Goal: Task Accomplishment & Management: Complete application form

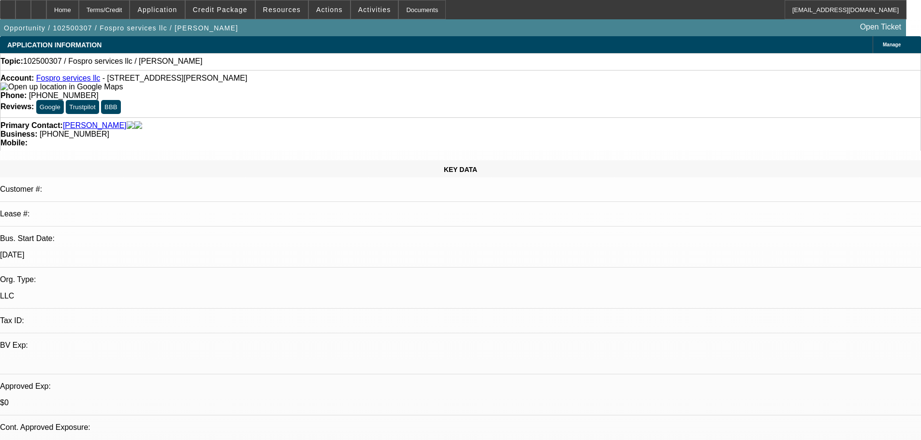
select select "0"
select select "2"
select select "0.1"
select select "4"
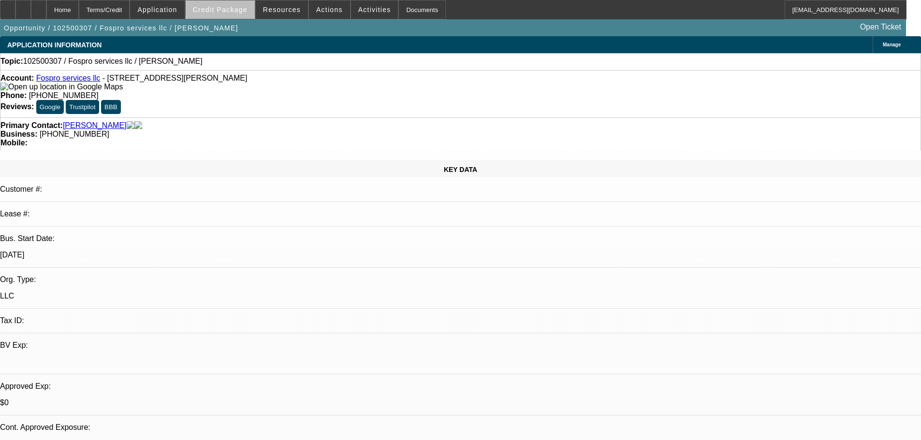
click at [239, 9] on span "Credit Package" at bounding box center [220, 10] width 55 height 8
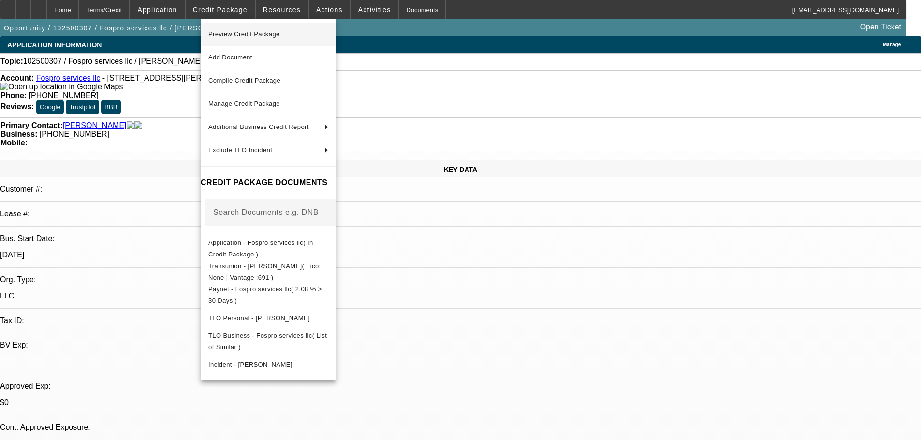
click at [255, 35] on span "Preview Credit Package" at bounding box center [244, 33] width 72 height 7
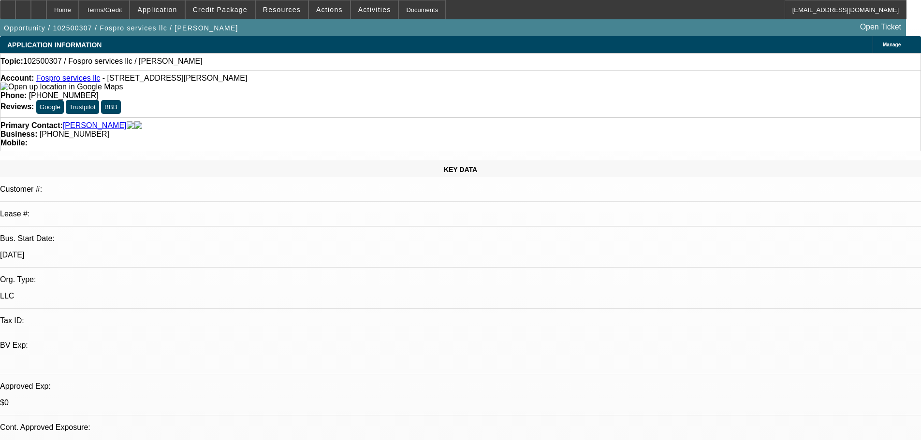
select select "0"
select select "2"
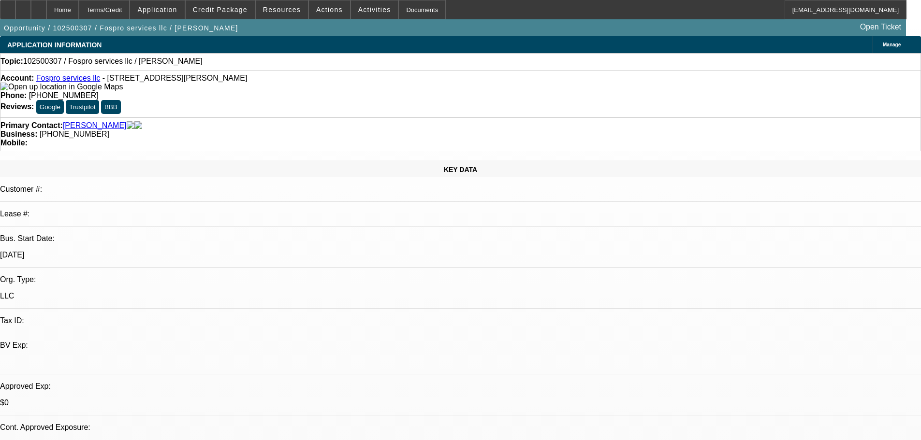
select select "0.1"
select select "4"
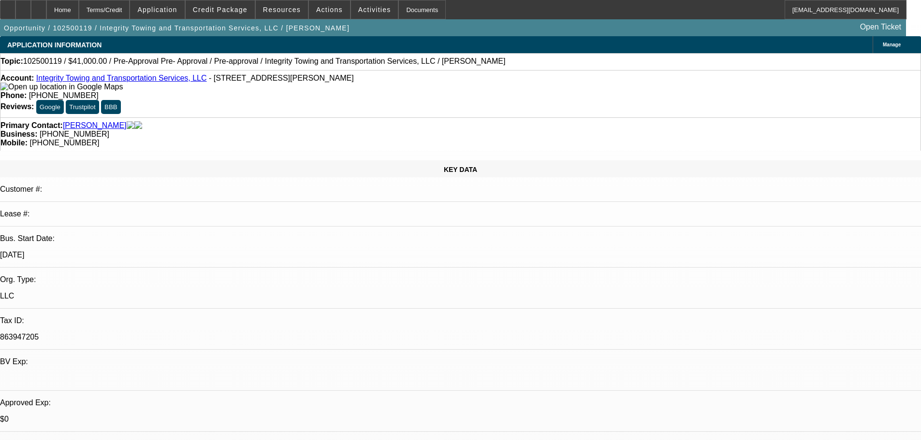
select select "0"
select select "2"
select select "0.1"
select select "4"
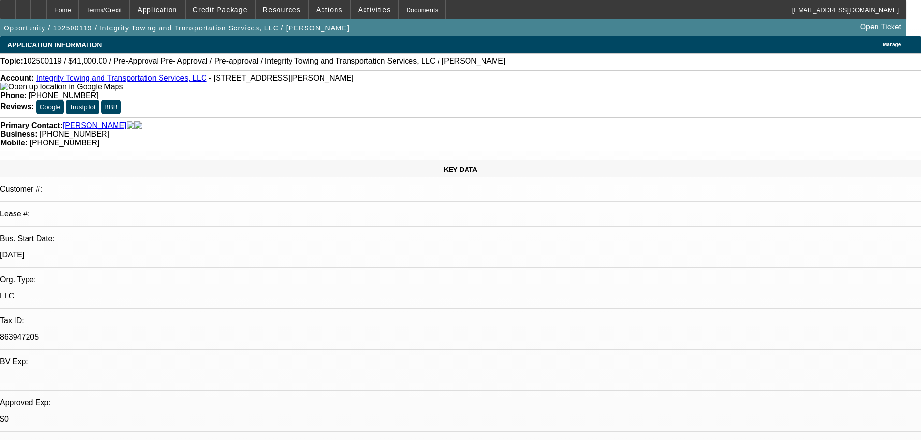
select select "0"
select select "6"
select select "0"
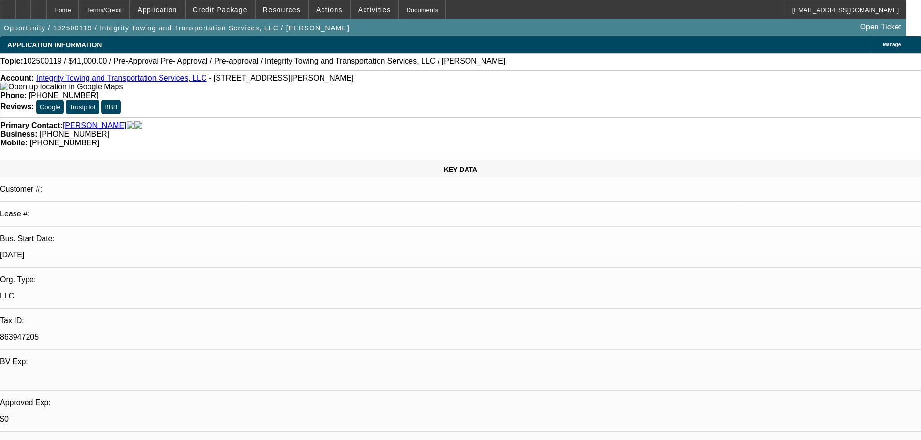
select select "0"
select select "6"
select select "0"
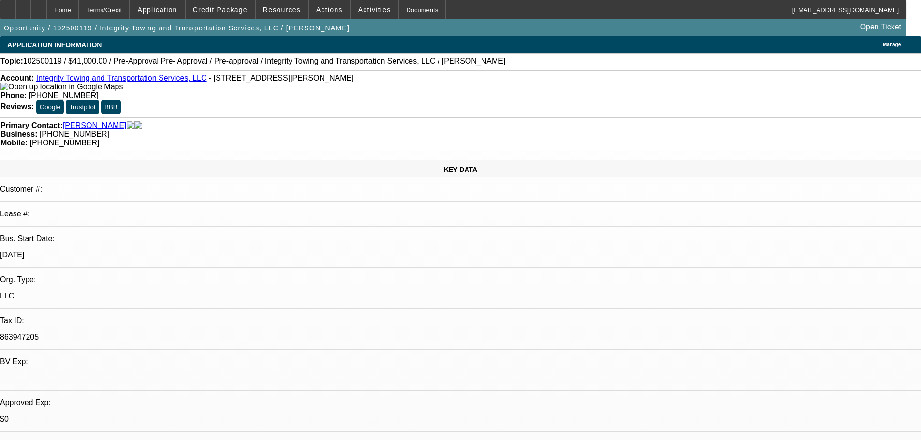
select select "0"
select select "6"
click at [225, 10] on span "Credit Package" at bounding box center [220, 10] width 55 height 8
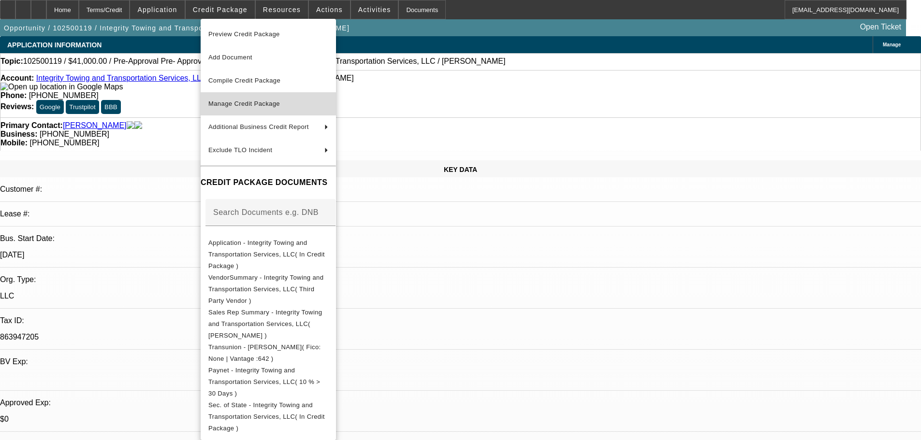
click at [245, 104] on span "Manage Credit Package" at bounding box center [244, 103] width 72 height 7
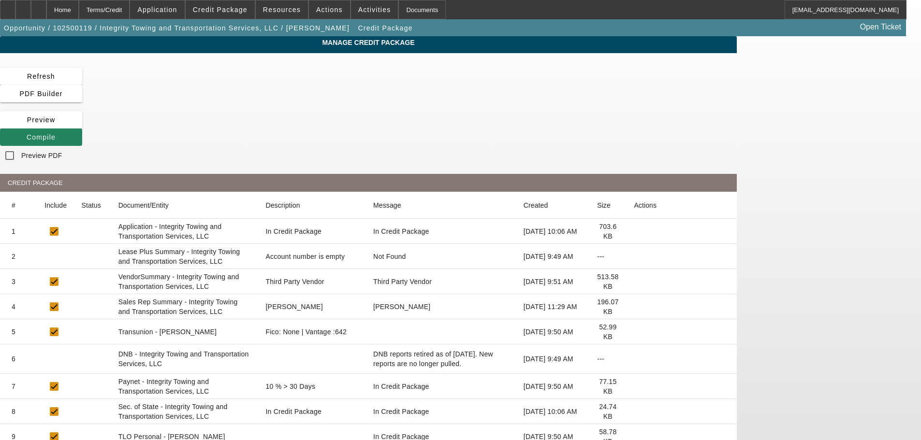
click at [634, 257] on icon at bounding box center [634, 257] width 0 height 0
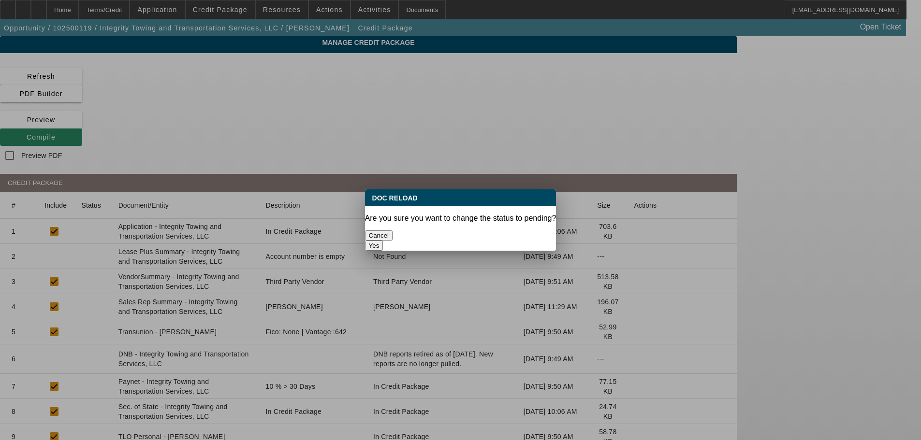
click at [383, 241] on button "Yes" at bounding box center [374, 246] width 18 height 10
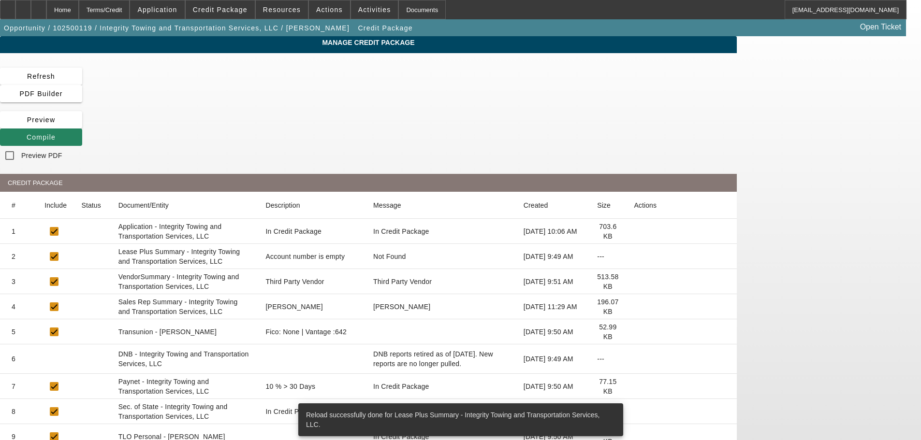
click at [634, 282] on icon at bounding box center [634, 282] width 0 height 0
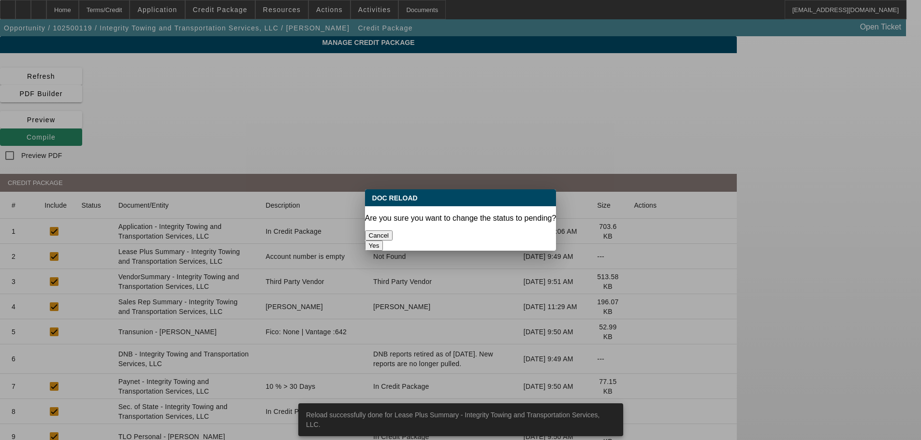
click at [383, 241] on button "Yes" at bounding box center [374, 246] width 18 height 10
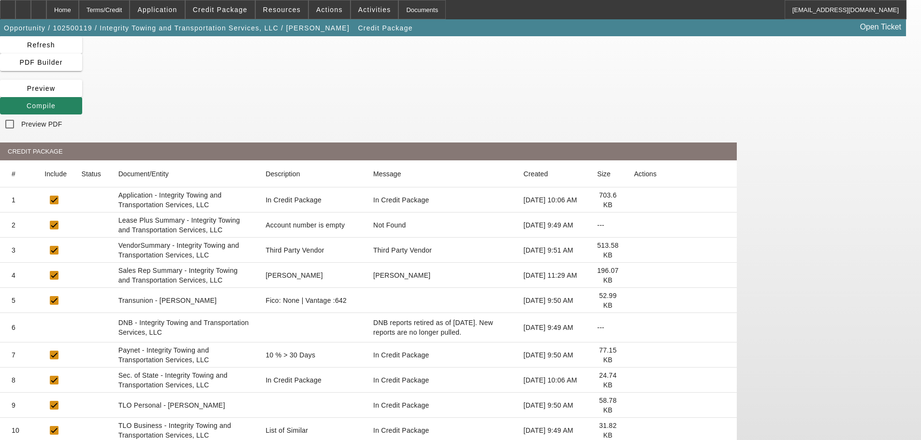
scroll to position [48, 0]
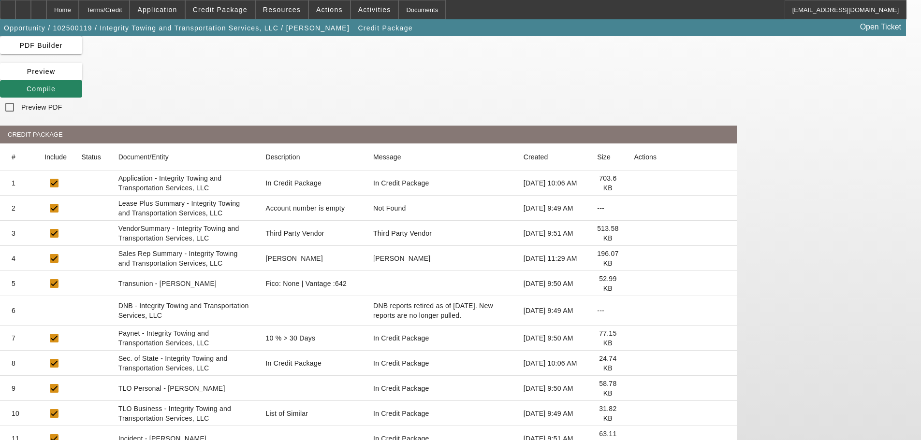
click at [634, 414] on icon at bounding box center [634, 414] width 0 height 0
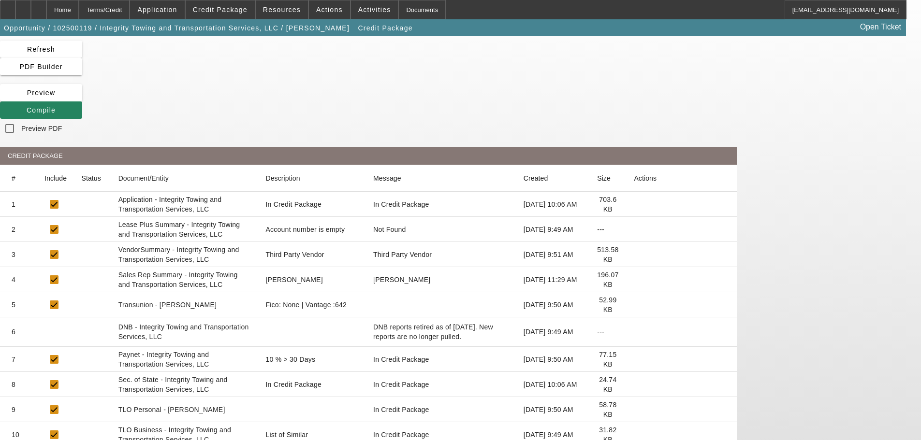
scroll to position [0, 0]
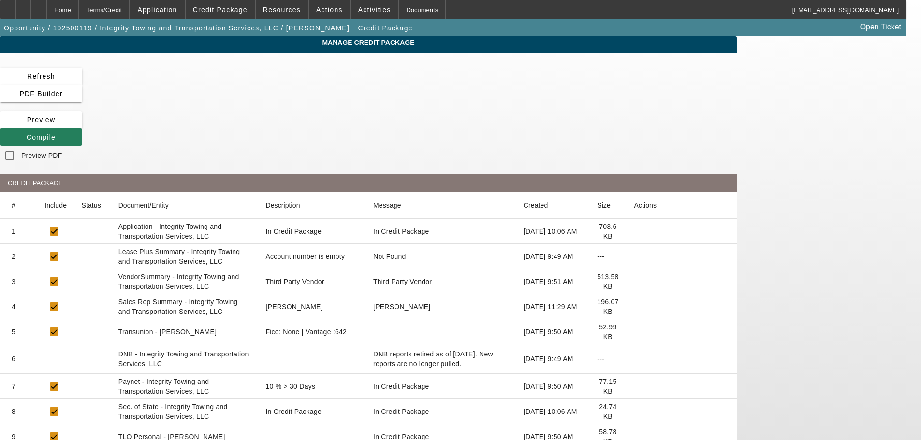
click at [27, 133] on icon at bounding box center [27, 137] width 0 height 8
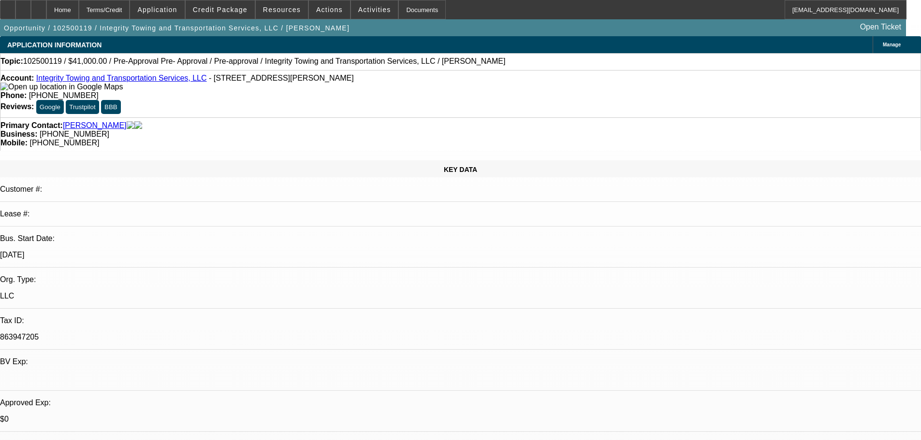
select select "0"
select select "2"
select select "0.1"
select select "4"
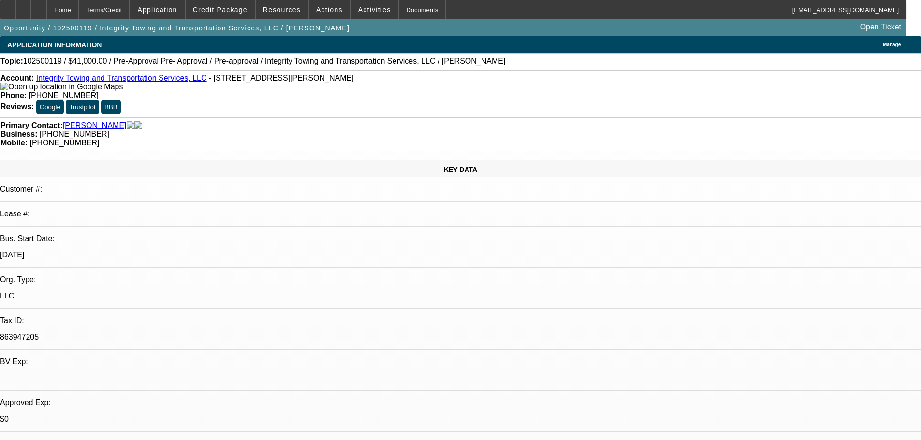
select select "0"
select select "6"
select select "0"
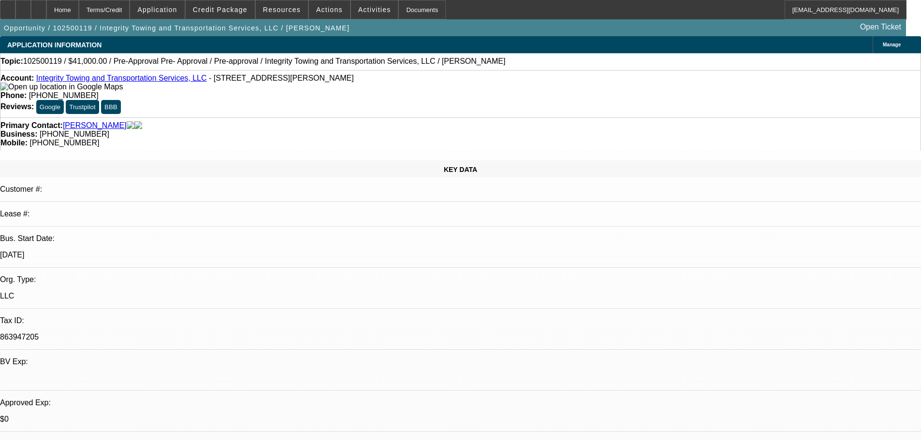
select select "0"
select select "6"
select select "0"
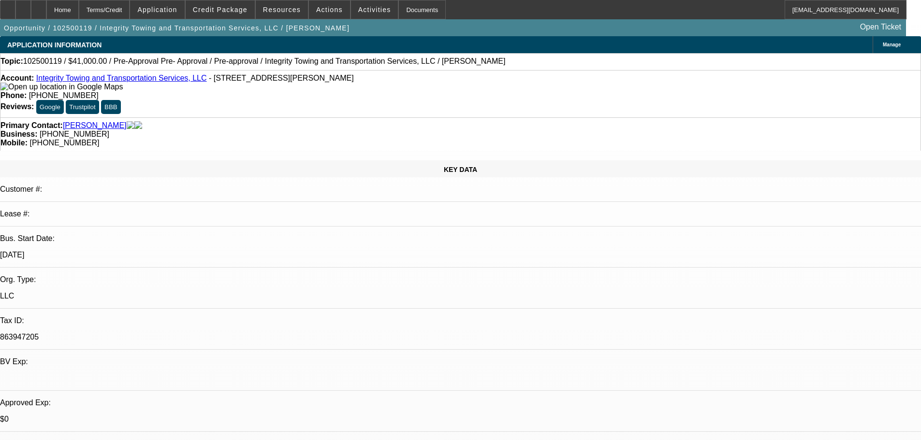
select select "0"
select select "6"
click at [247, 9] on span "Credit Package" at bounding box center [220, 10] width 55 height 8
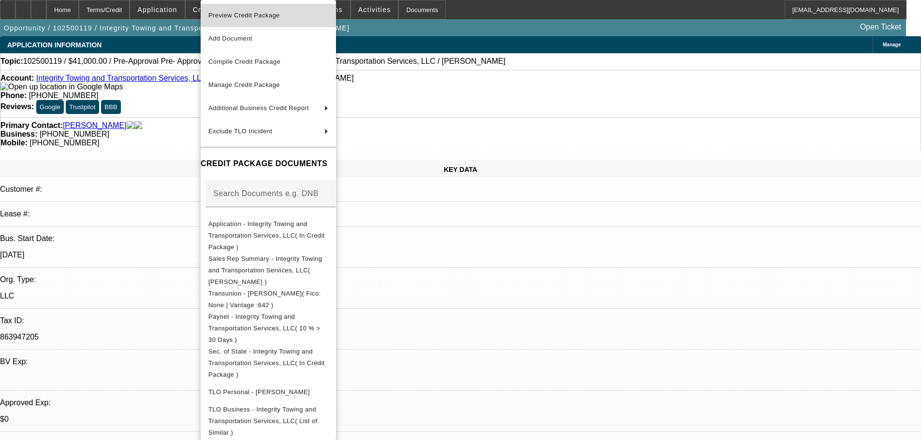
click at [249, 15] on span "Preview Credit Package" at bounding box center [244, 15] width 72 height 7
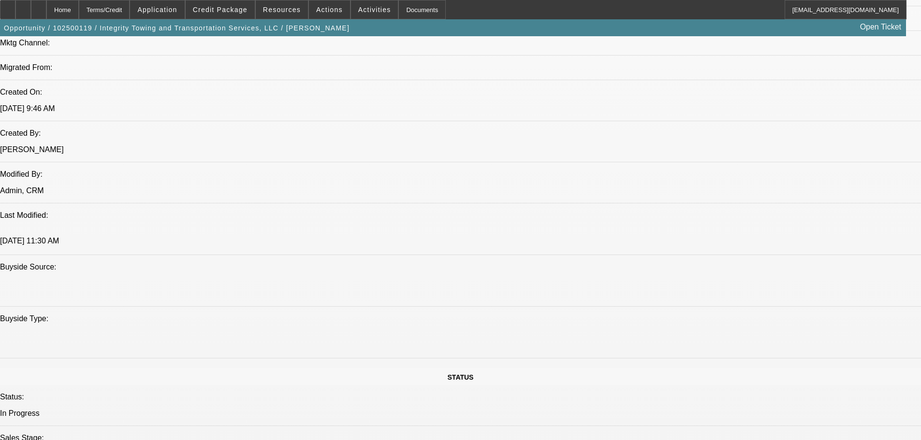
scroll to position [502, 0]
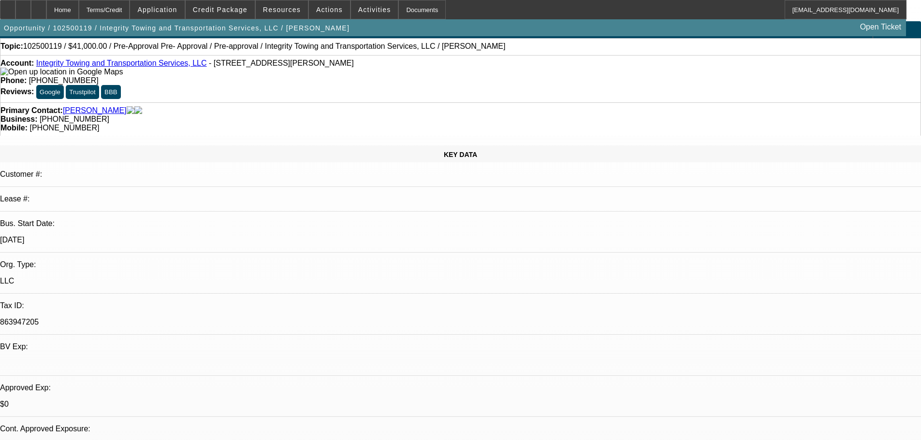
scroll to position [0, 0]
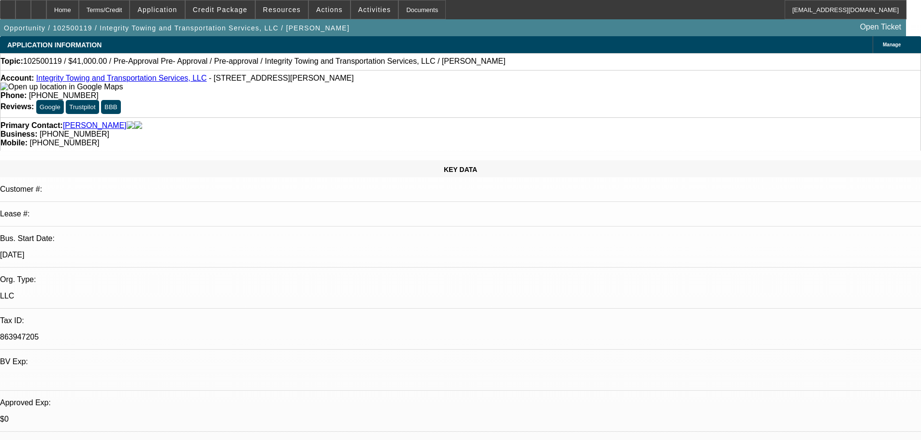
click at [79, 80] on link "Integrity Towing and Transportation Services, LLC" at bounding box center [121, 78] width 171 height 8
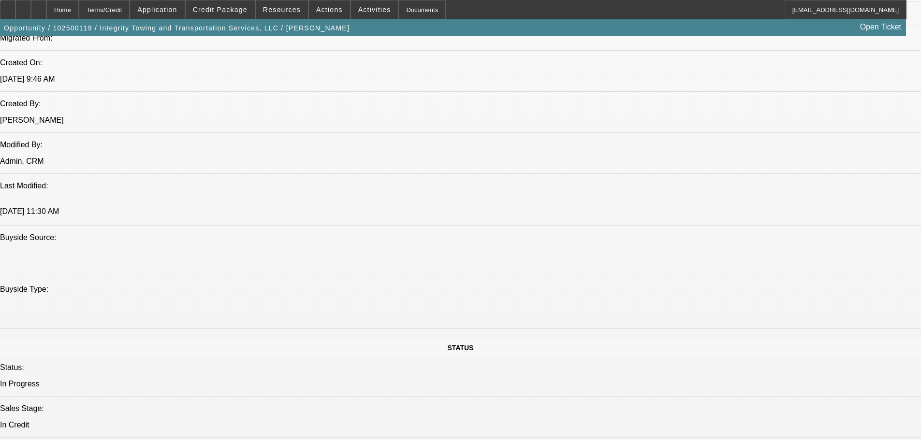
scroll to position [677, 0]
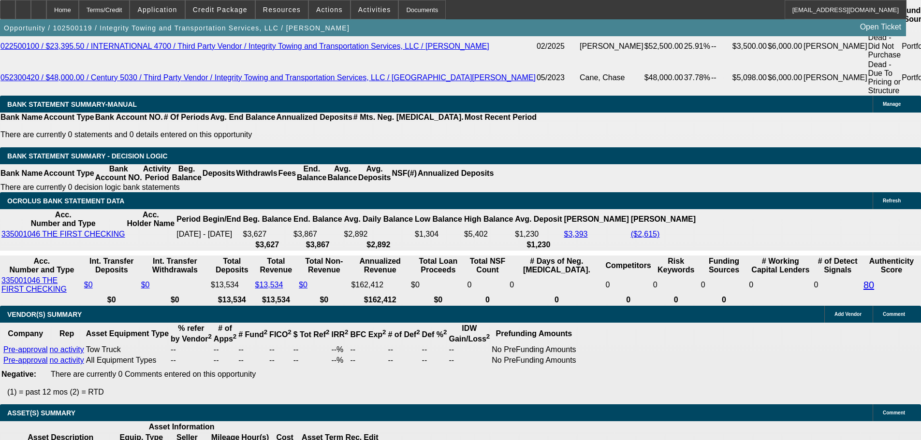
scroll to position [1788, 0]
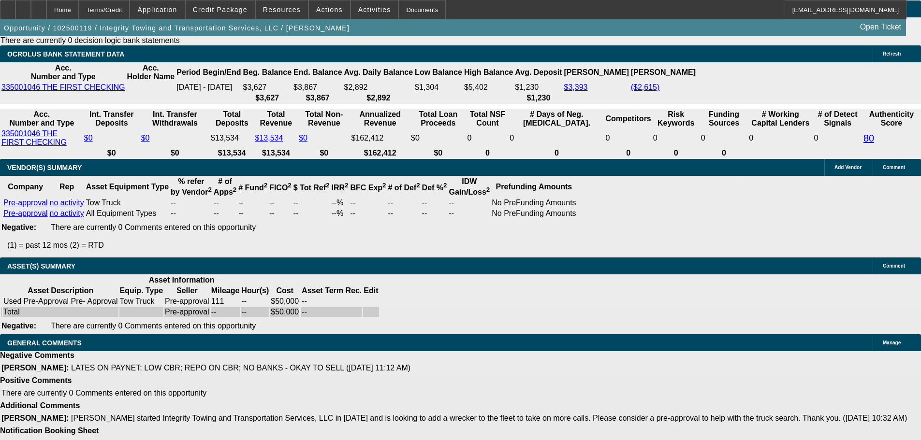
select select "5"
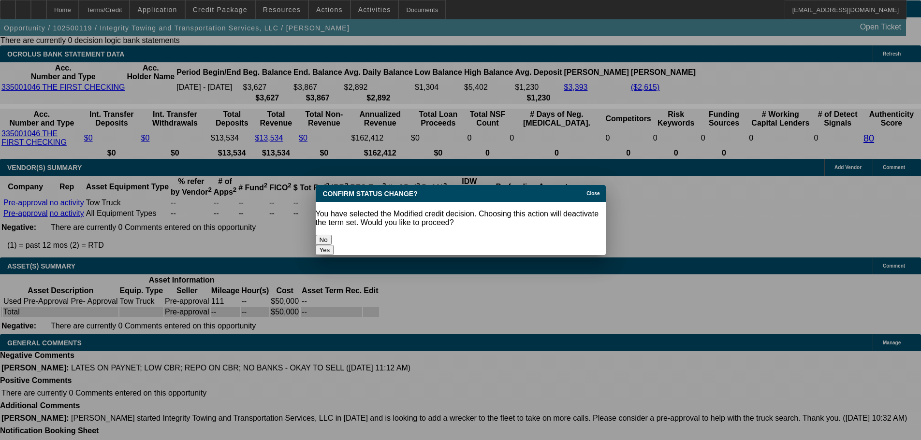
click at [334, 245] on button "Yes" at bounding box center [325, 250] width 18 height 10
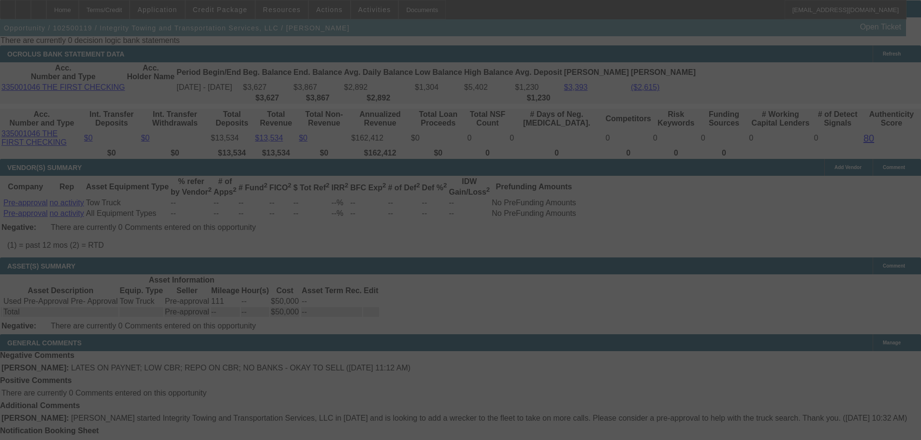
scroll to position [1786, 0]
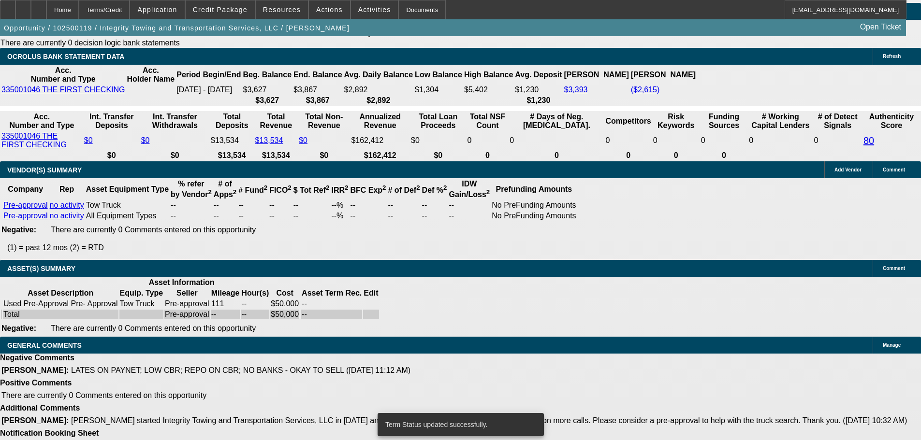
select select "0"
select select "2"
select select "0.1"
select select "4"
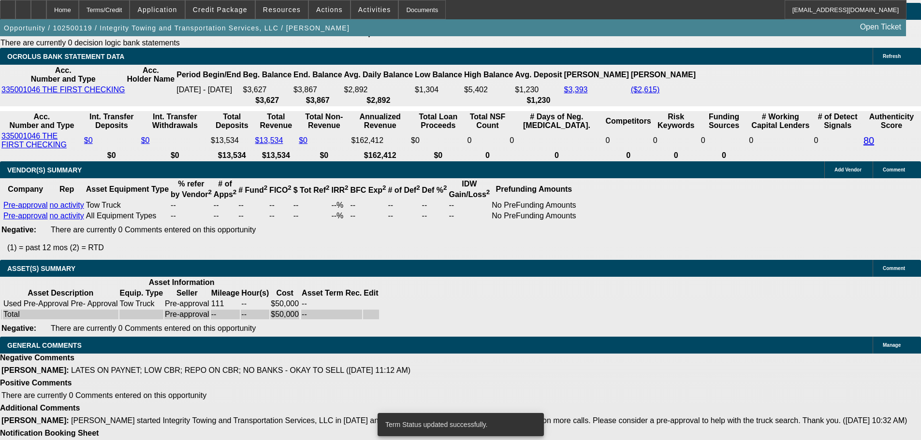
select select "0"
select select "2"
select select "0.1"
select select "4"
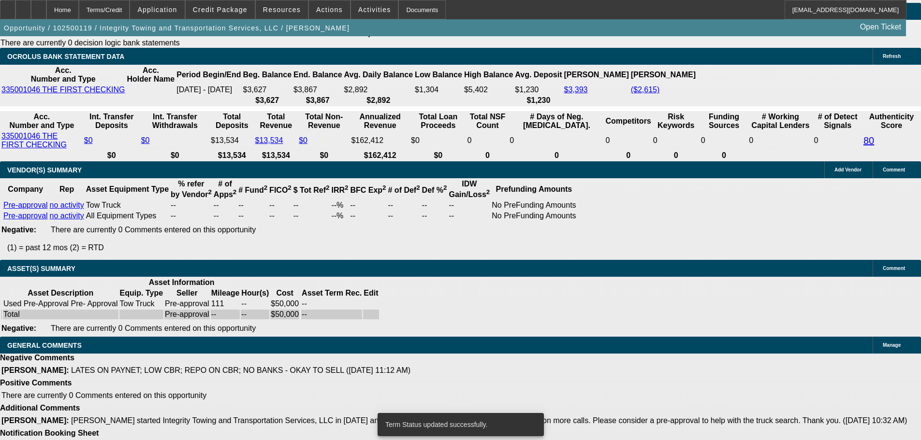
select select "0"
select select "6"
select select "0"
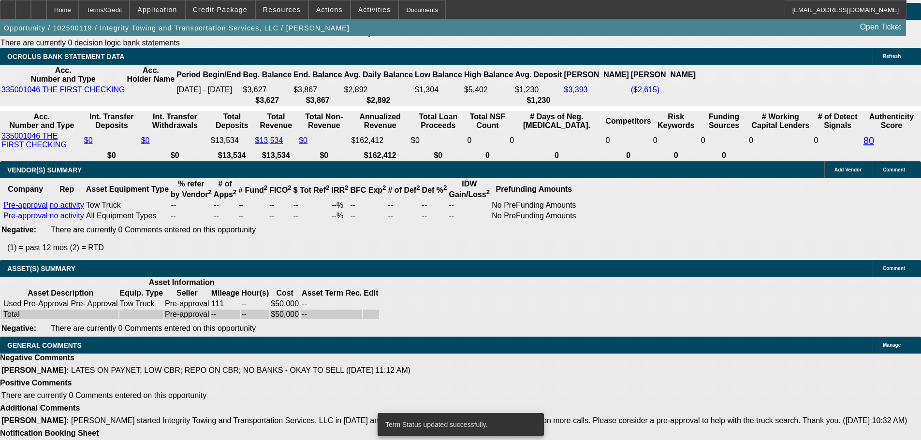
select select "0"
select select "6"
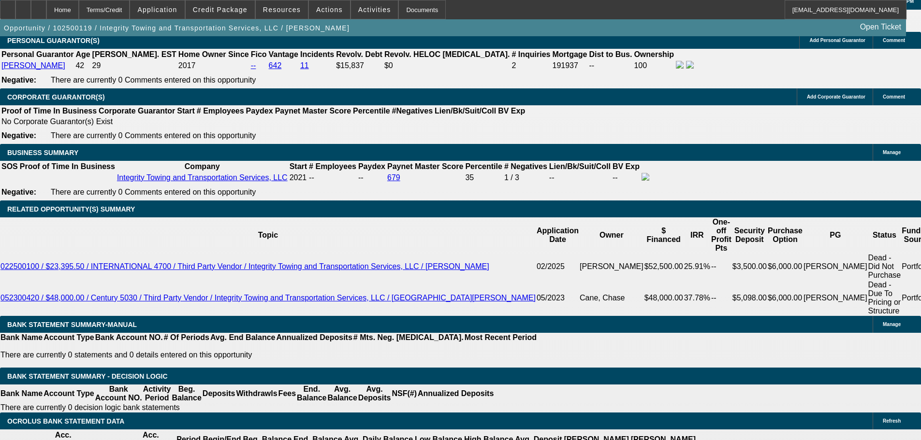
scroll to position [1420, 0]
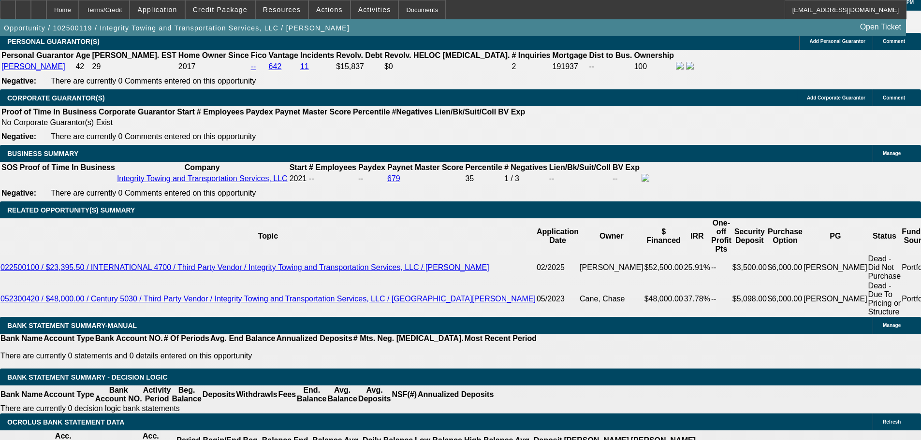
drag, startPoint x: 188, startPoint y: 287, endPoint x: 252, endPoint y: 279, distance: 64.3
type input "3"
type input "UNKNOWN"
type input "30"
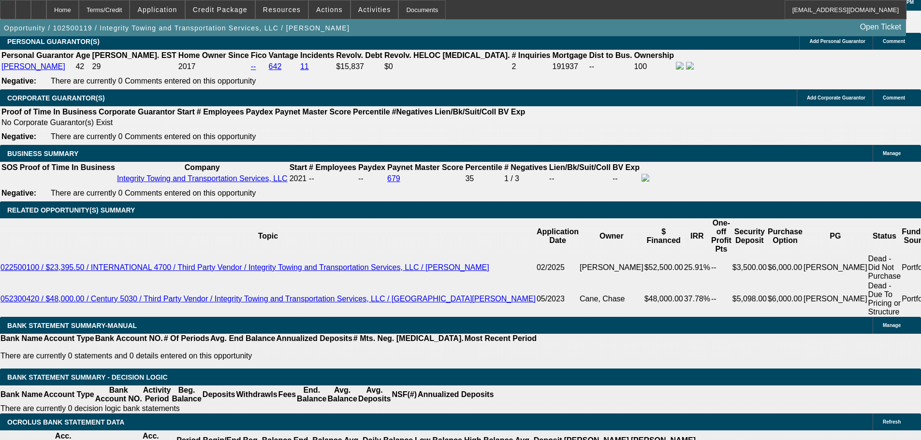
type input "$14,143.11"
type input "$28,286.22"
type input "$1,764.17"
type input "$3,528.34"
type input "30"
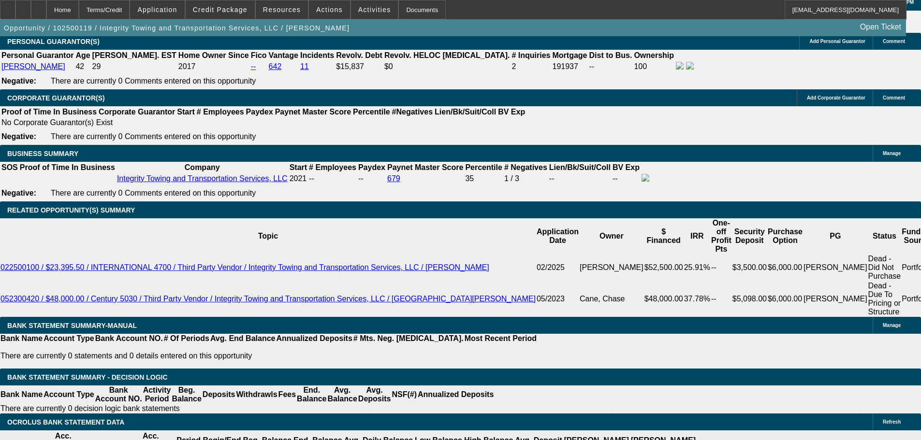
drag, startPoint x: 146, startPoint y: 291, endPoint x: 236, endPoint y: 278, distance: 90.8
type input "17"
type input "$34.00"
type input "1795"
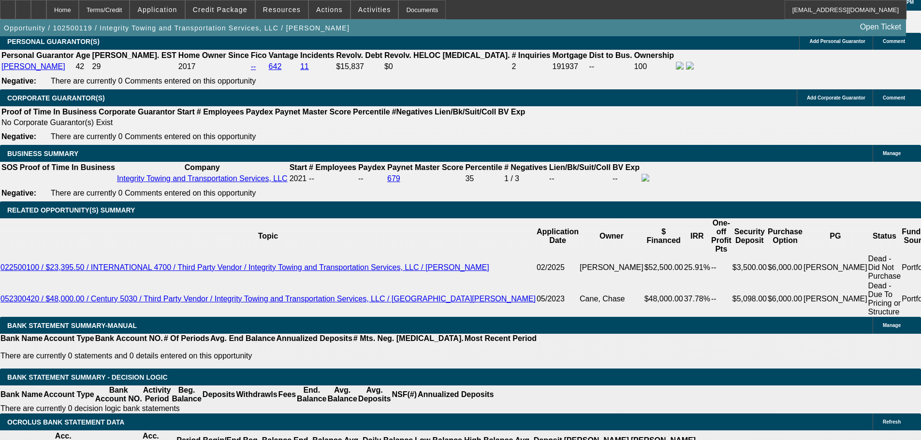
type input "22.3"
type input "$3,590.00"
type input "$1,795.00"
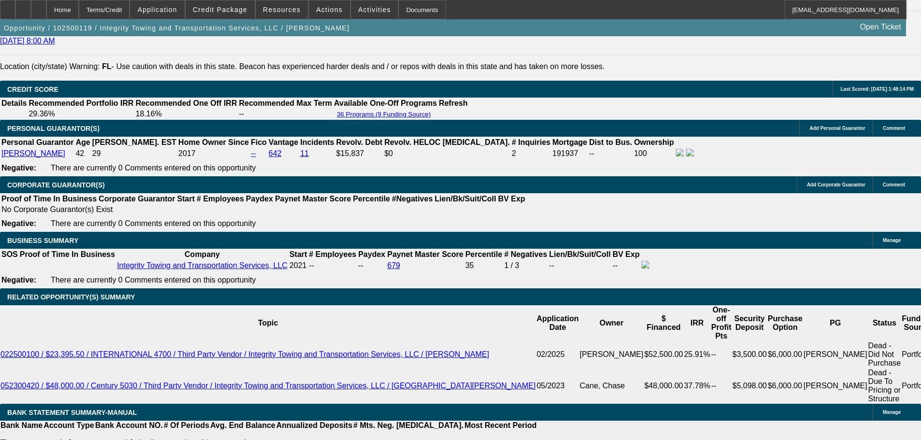
scroll to position [1323, 0]
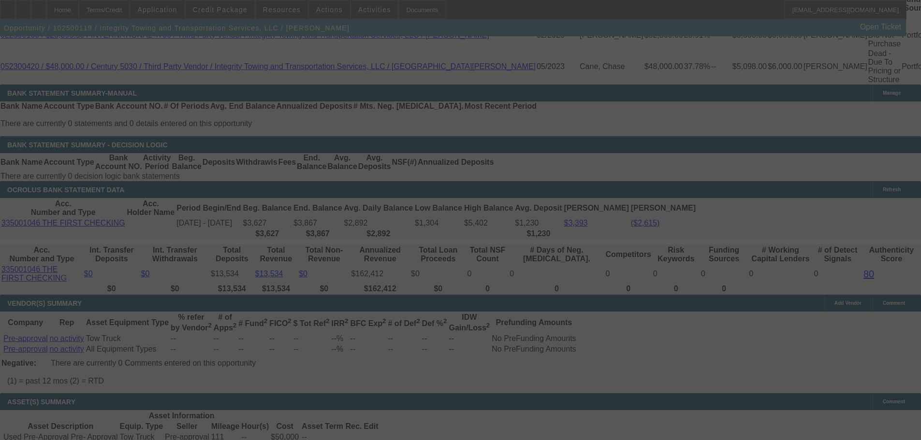
scroll to position [1565, 0]
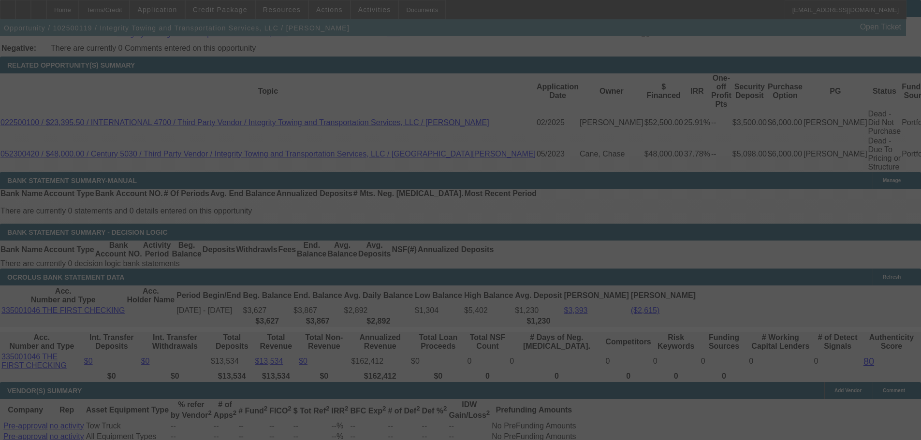
select select "0"
select select "2"
select select "0.1"
select select "4"
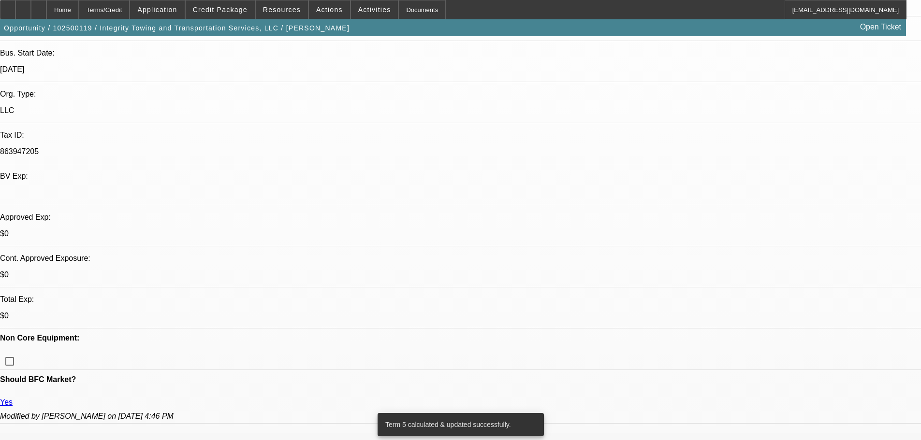
scroll to position [163, 0]
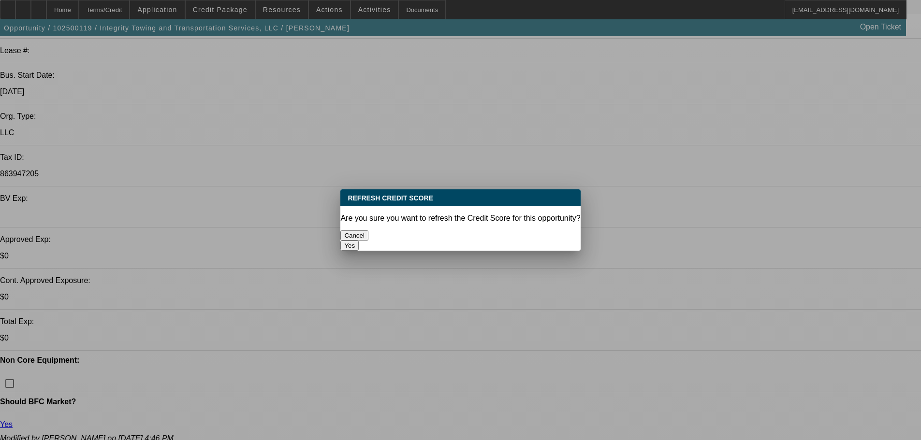
click at [359, 241] on button "Yes" at bounding box center [349, 246] width 18 height 10
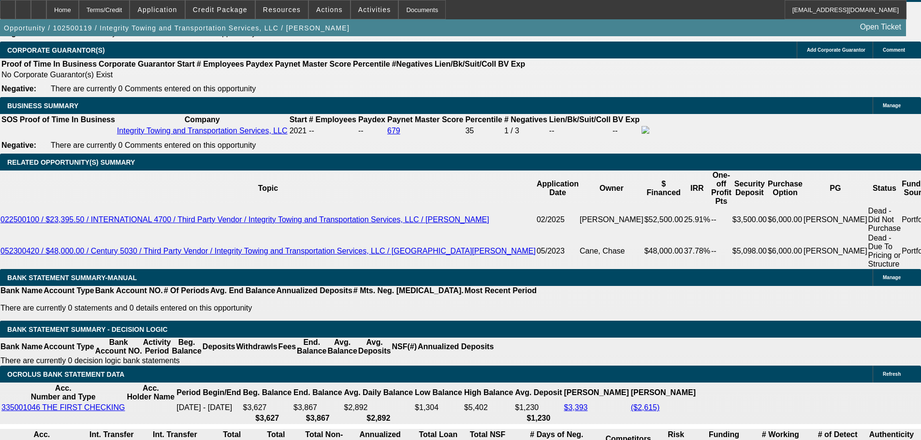
scroll to position [1468, 0]
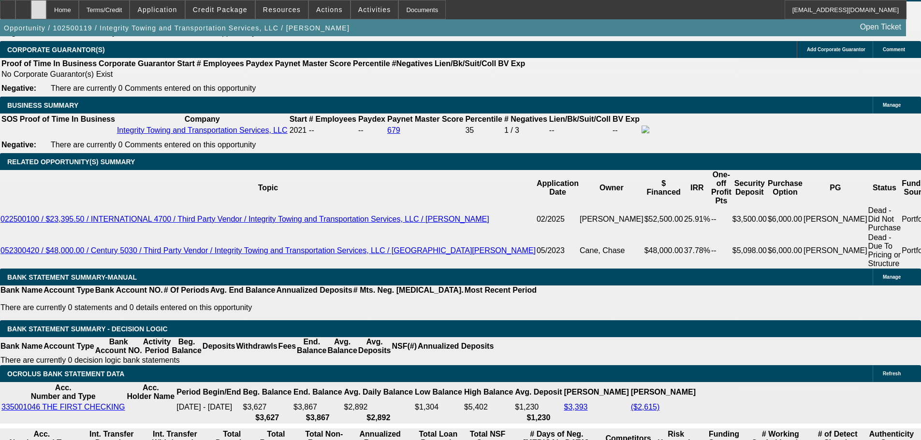
click at [46, 9] on div at bounding box center [38, 9] width 15 height 19
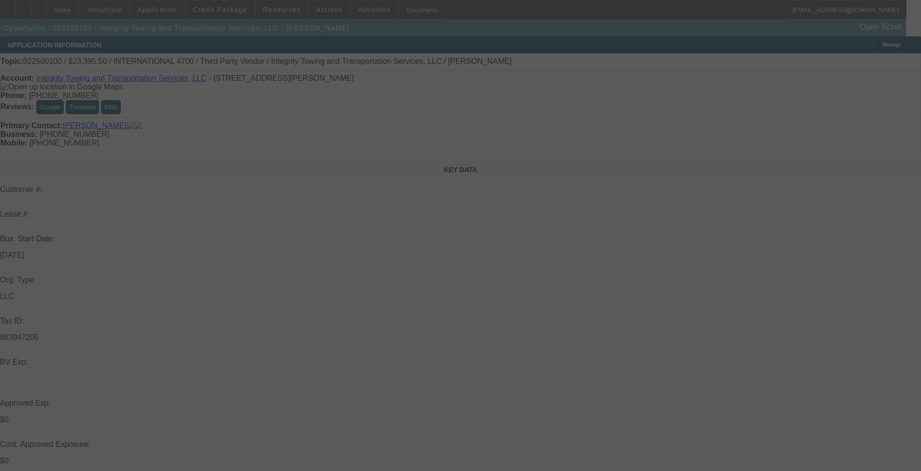
select select "0.1"
select select "2"
select select "0.1"
select select "4"
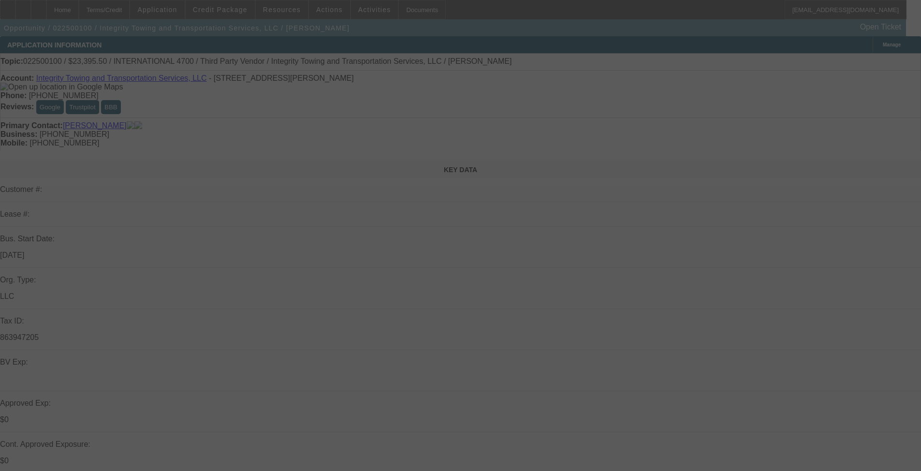
select select "0.1"
select select "2"
select select "0.1"
select select "4"
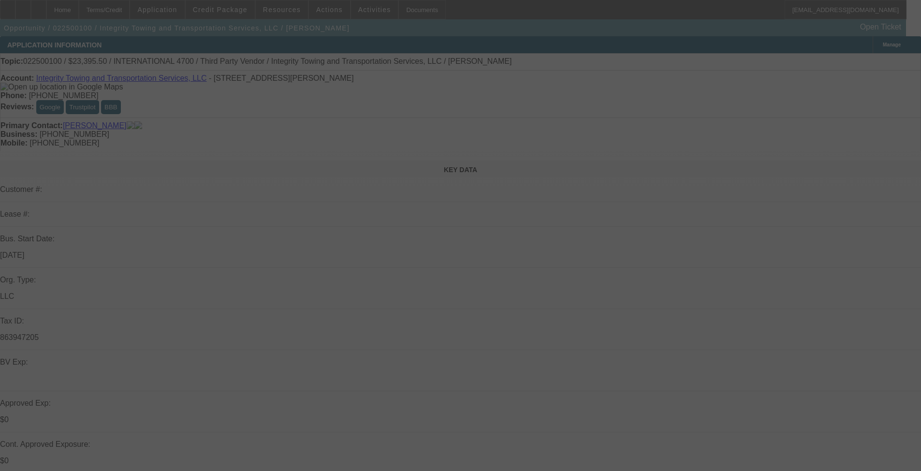
select select "2"
select select "0.1"
select select "4"
select select "2"
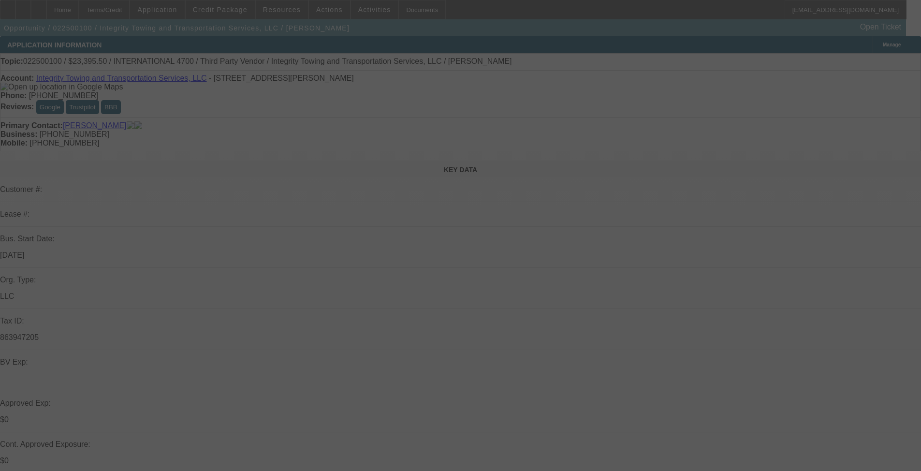
select select "2"
select select "0.1"
select select "4"
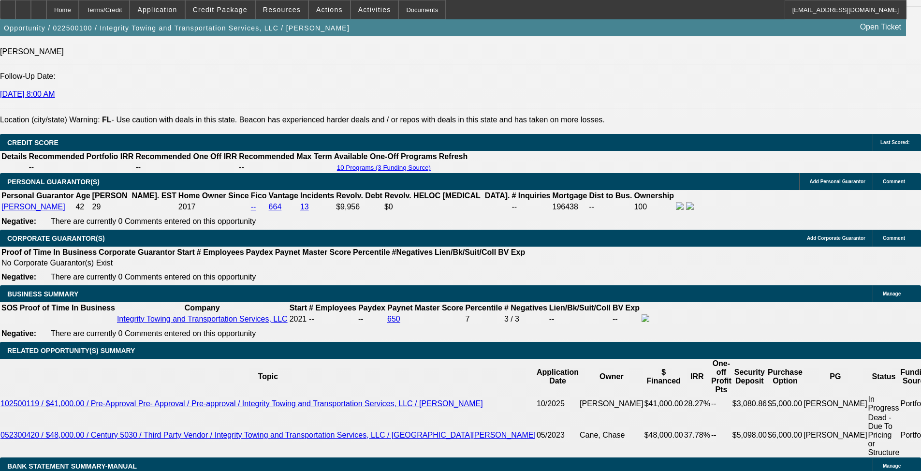
scroll to position [1165, 0]
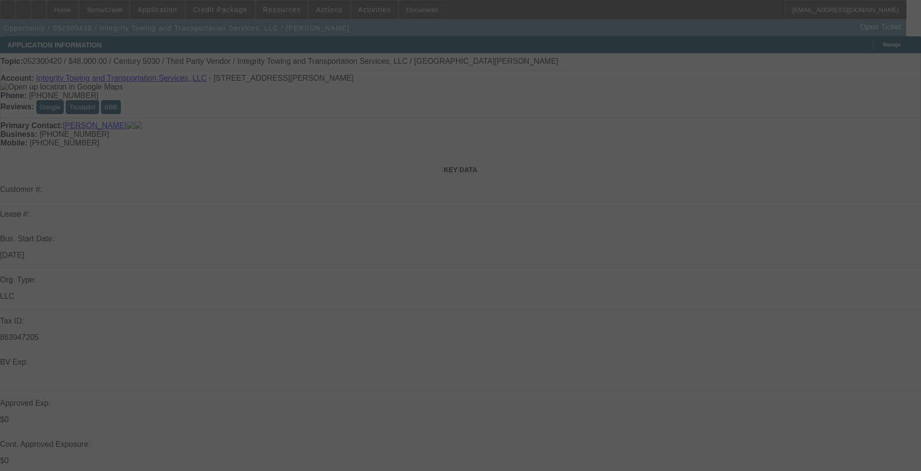
select select "0.2"
select select "2"
select select "0.1"
select select "4"
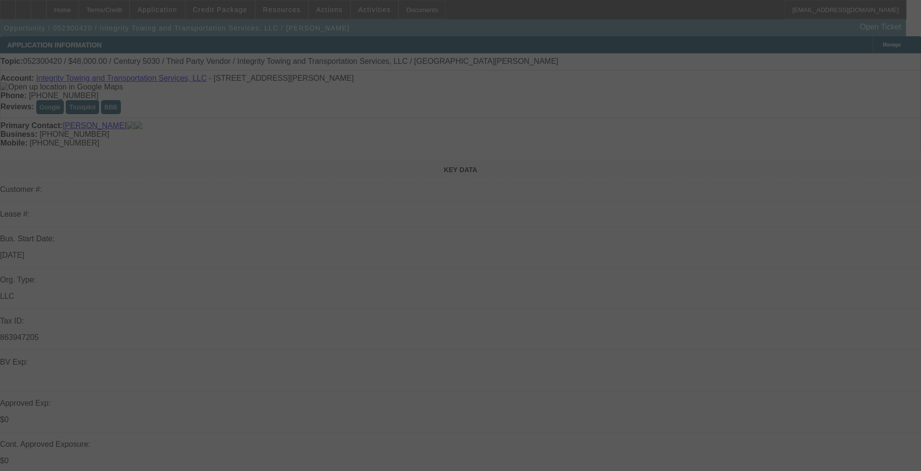
select select "0.2"
select select "2"
select select "0.1"
select select "4"
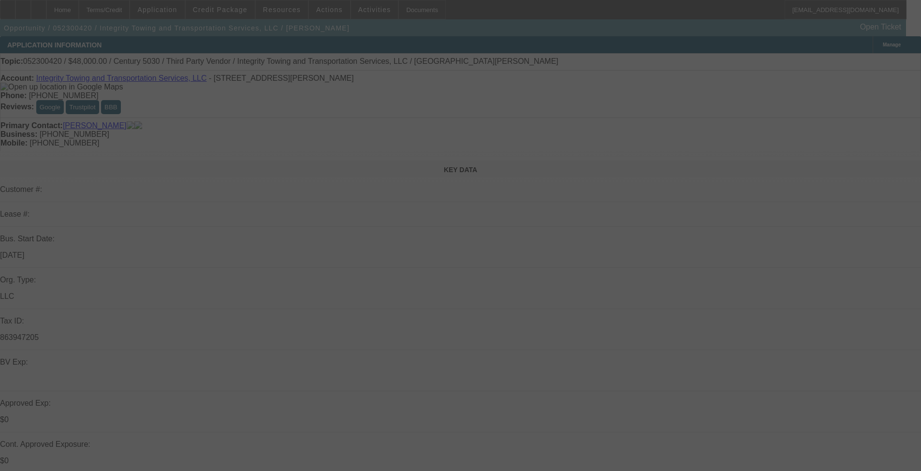
select select "0"
select select "6"
select select "0"
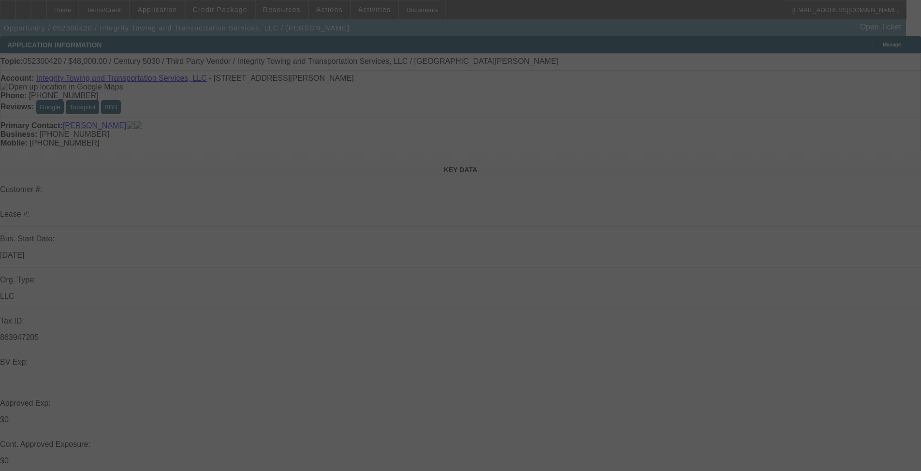
select select "0"
select select "6"
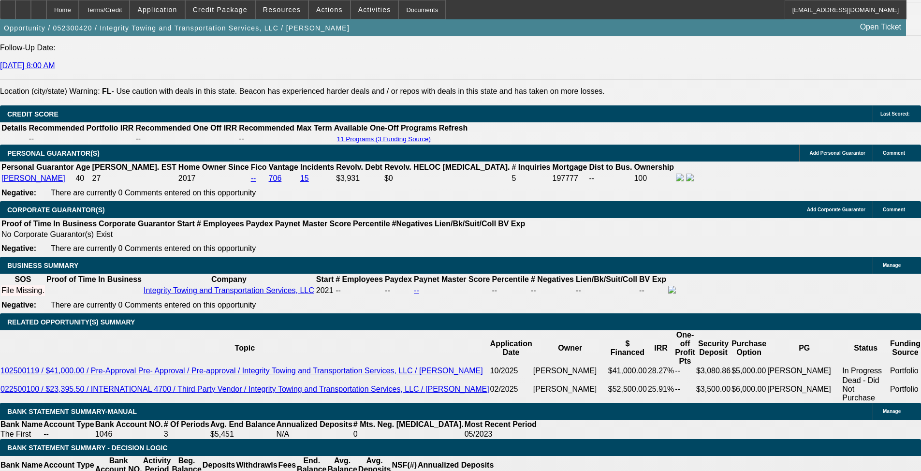
scroll to position [1232, 0]
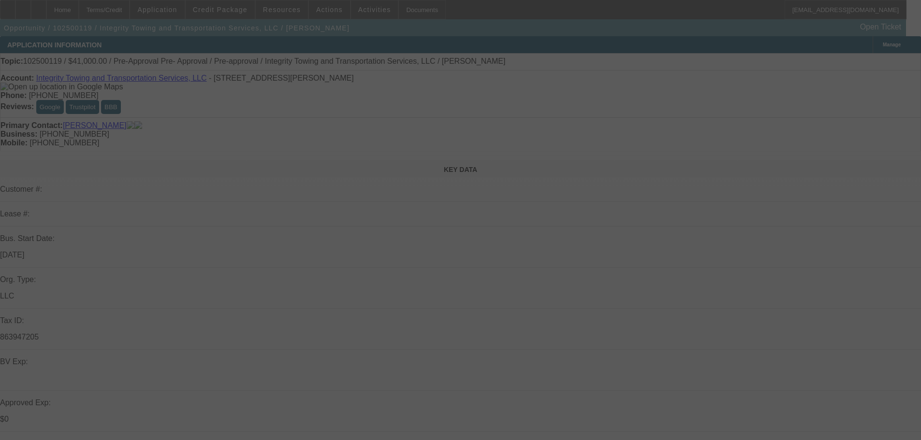
select select "0"
select select "2"
select select "0.1"
select select "4"
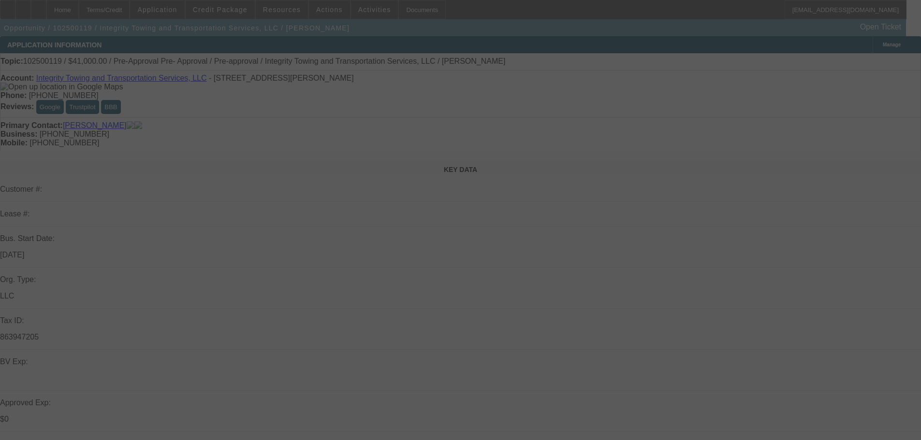
select select "0"
select select "2"
select select "0.1"
select select "4"
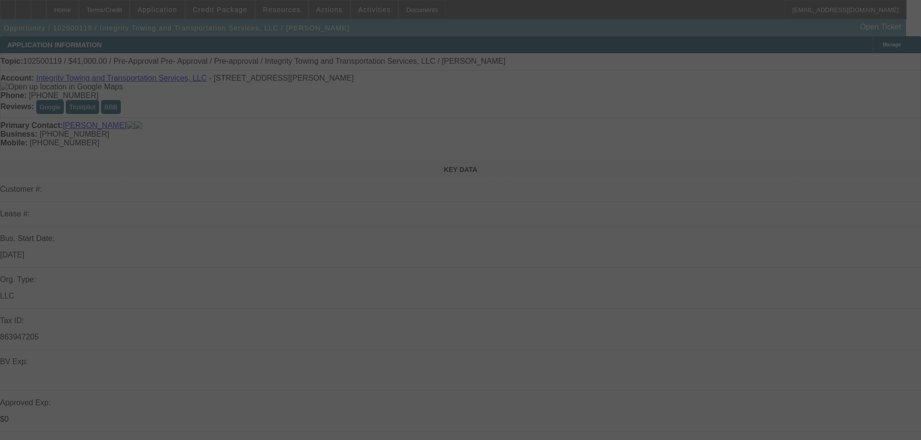
select select "0"
select select "6"
select select "0"
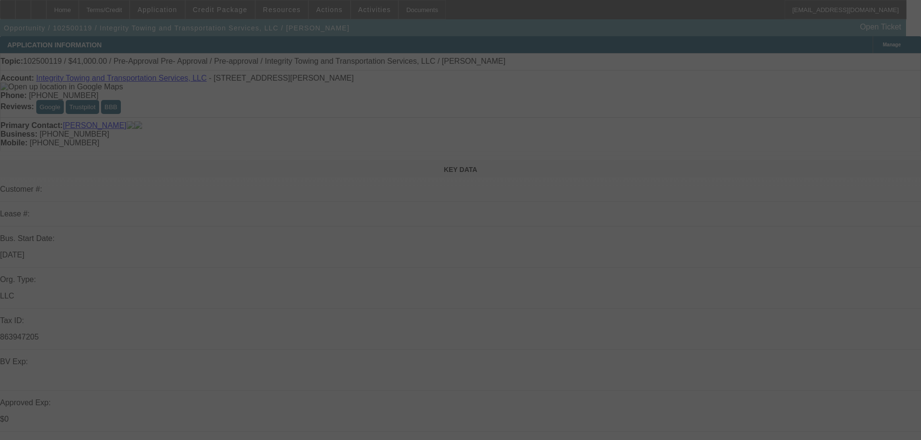
select select "0"
select select "6"
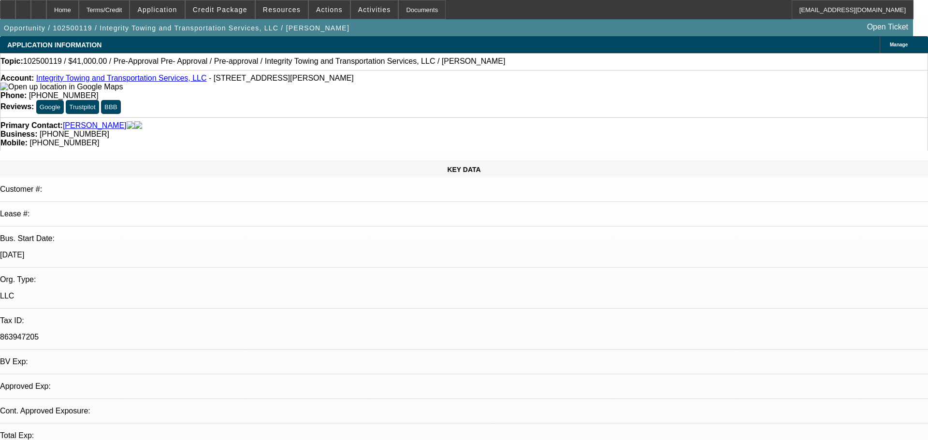
select select "0"
select select "2"
select select "0.1"
select select "4"
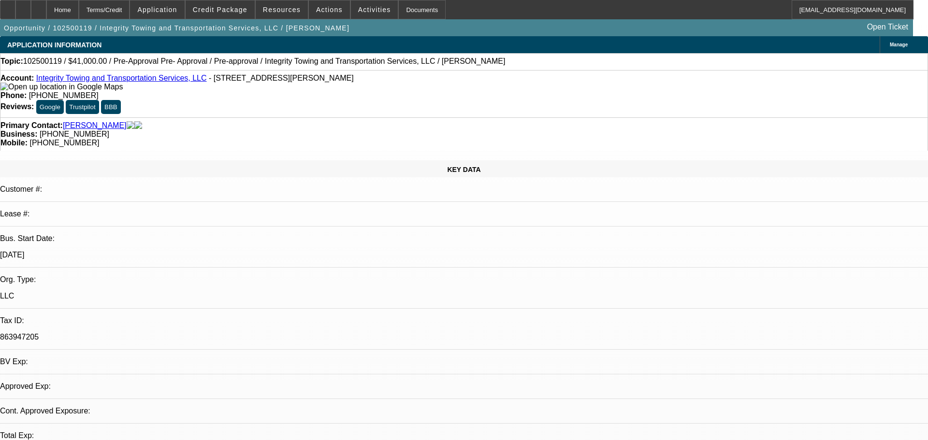
select select "0"
select select "2"
select select "0.1"
select select "4"
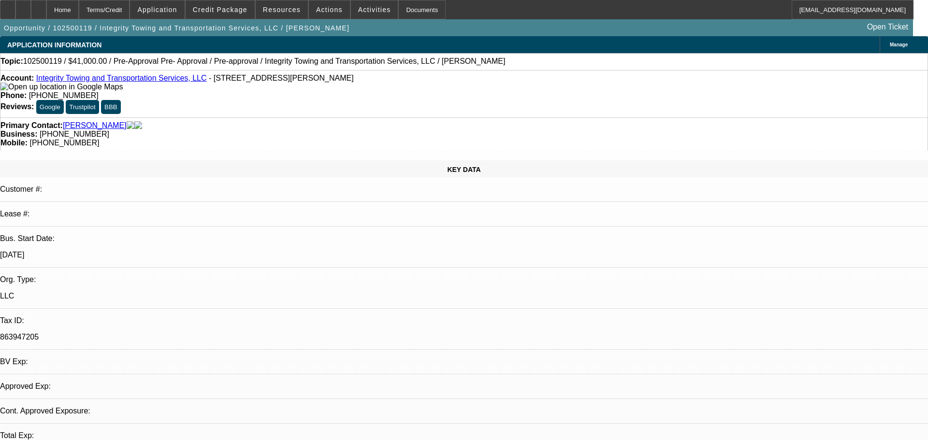
select select "0"
select select "6"
select select "0"
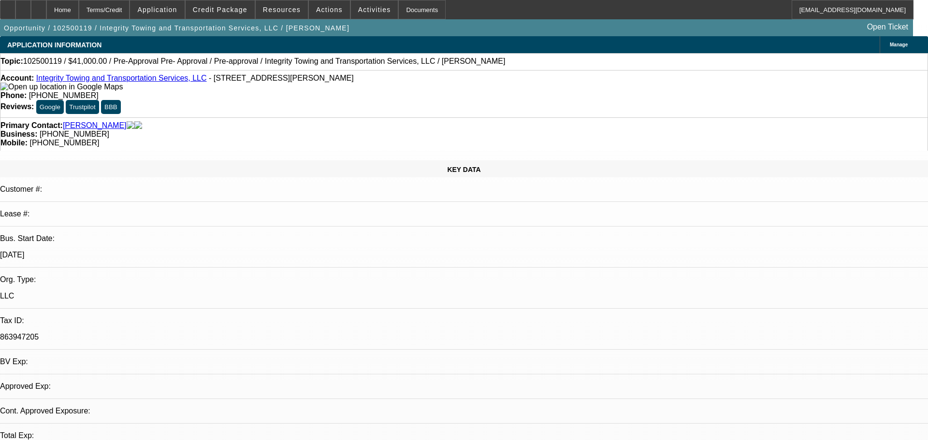
select select "0"
select select "6"
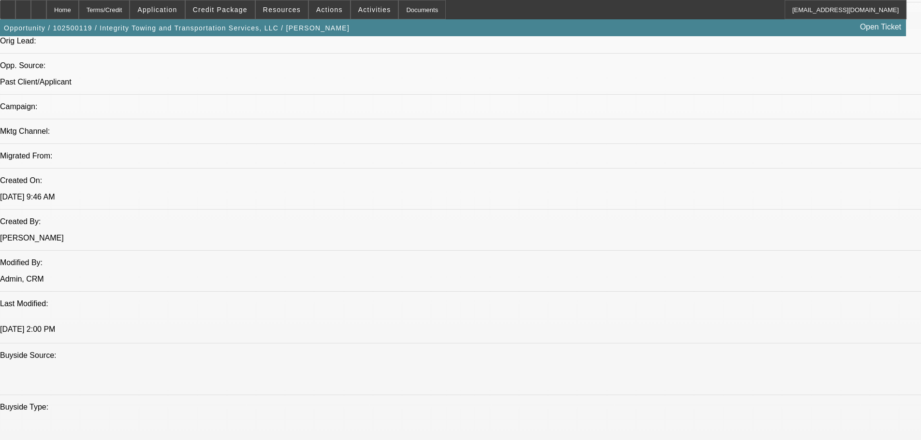
scroll to position [677, 0]
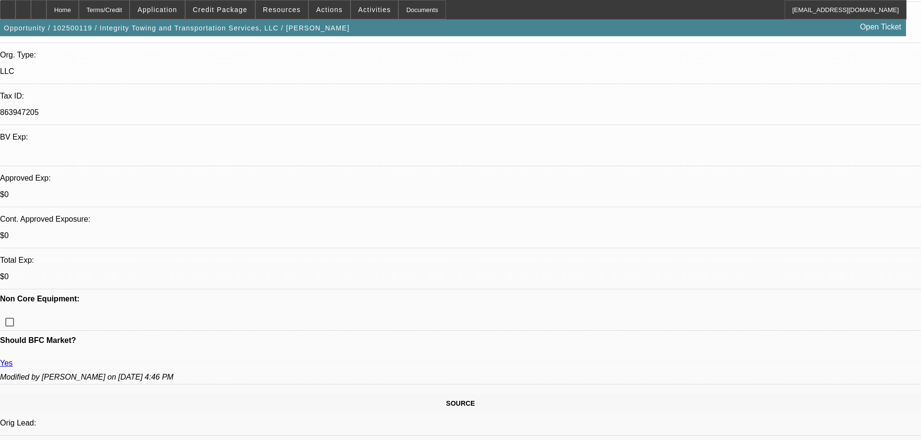
scroll to position [97, 0]
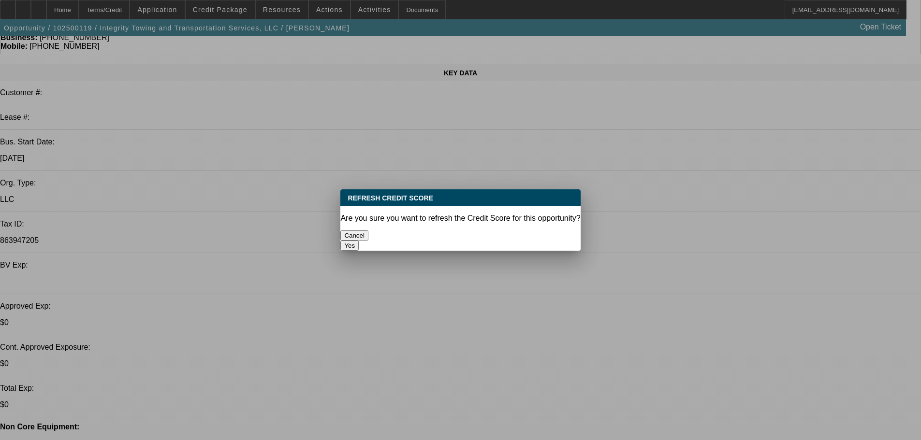
click at [359, 241] on button "Yes" at bounding box center [349, 246] width 18 height 10
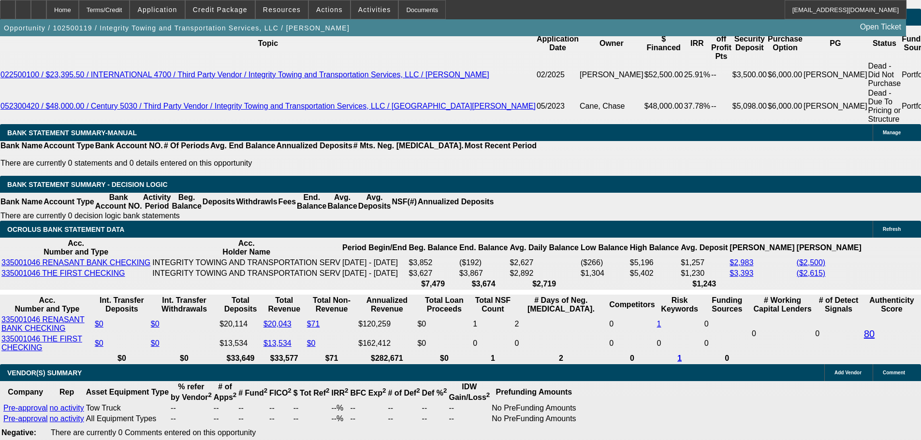
scroll to position [1546, 0]
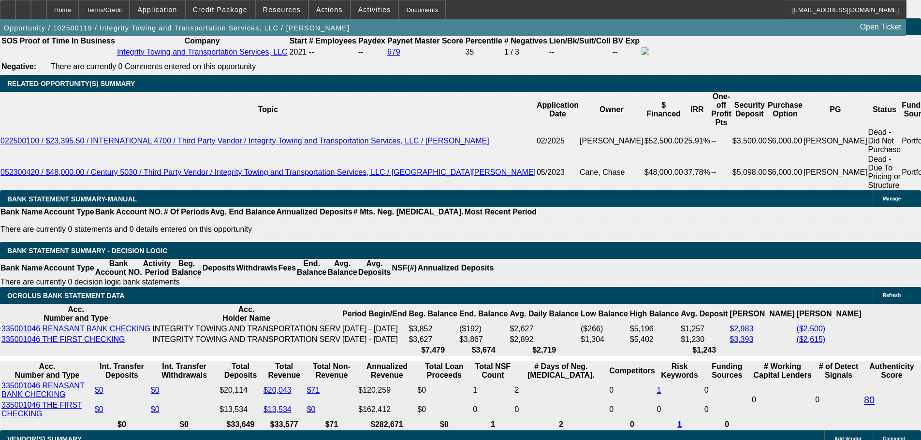
drag, startPoint x: 142, startPoint y: 236, endPoint x: 261, endPoint y: 228, distance: 119.7
type input "17"
type input "$34.00"
type input "UNKNOWN"
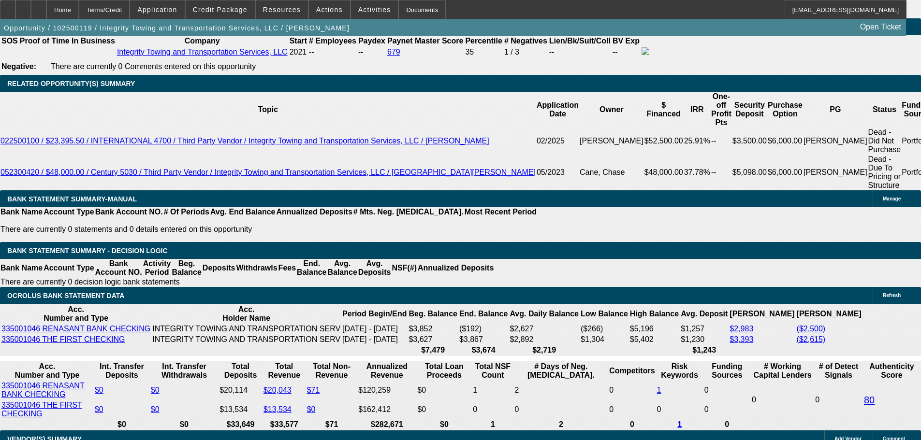
type input "1775"
type input "21.3"
type input "$3,550.00"
type input "$1,775.00"
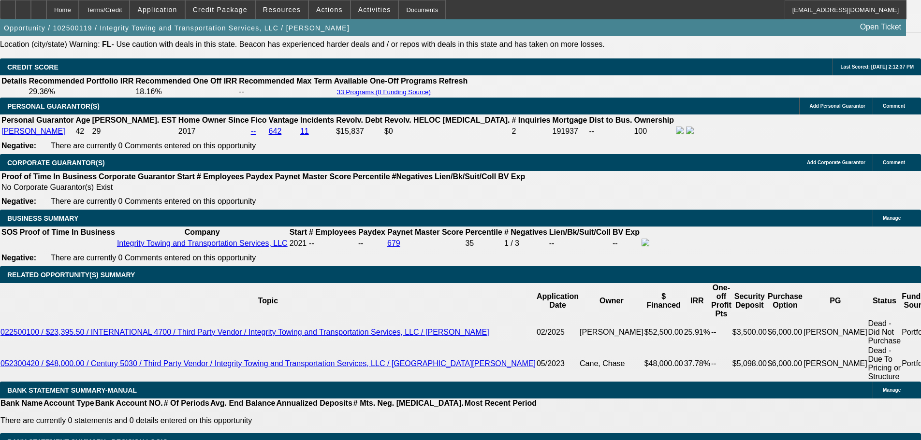
scroll to position [1353, 0]
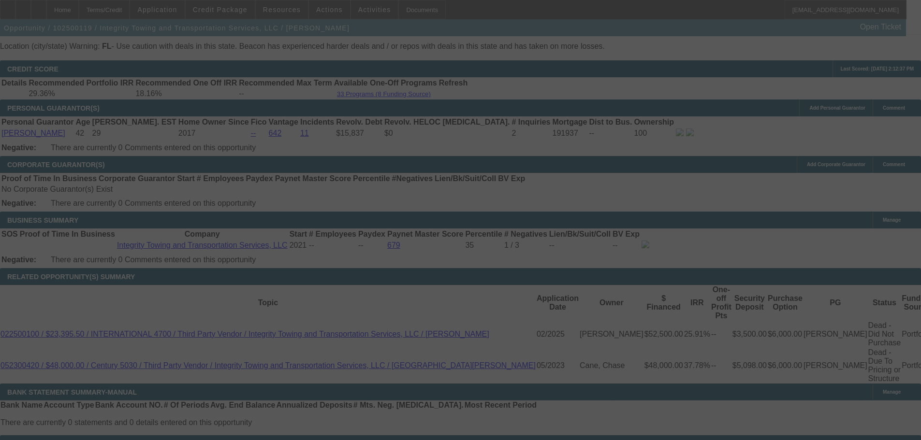
select select "0"
select select "2"
select select "0.1"
select select "4"
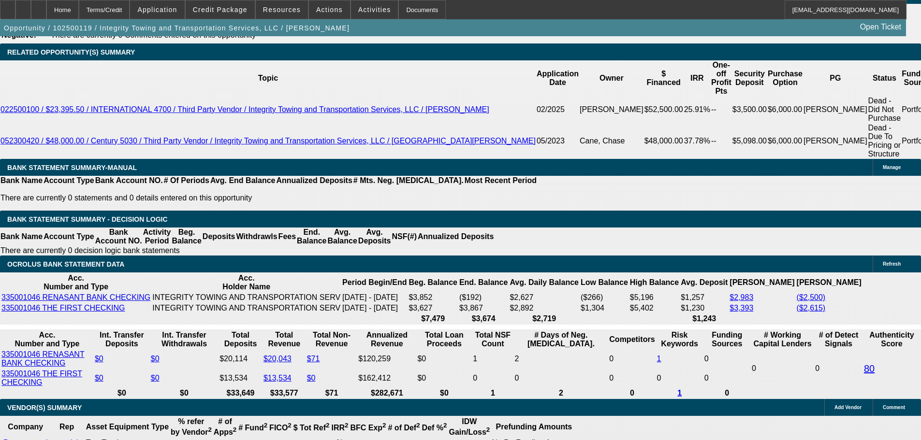
scroll to position [1595, 0]
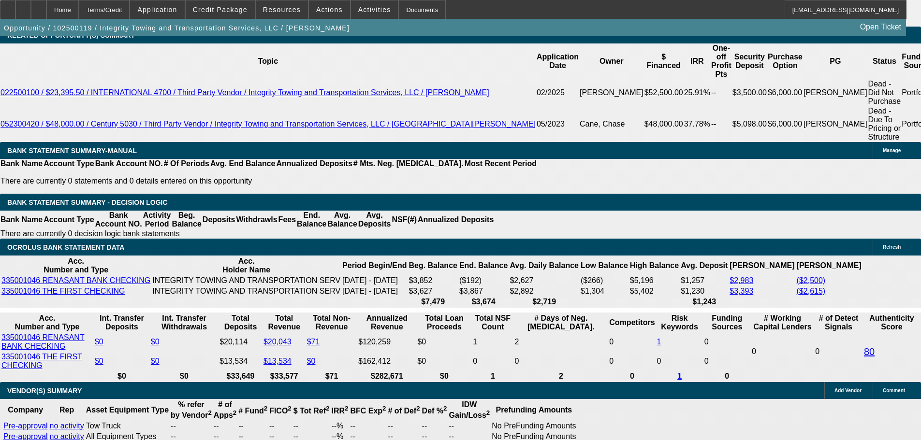
drag, startPoint x: 146, startPoint y: 185, endPoint x: 278, endPoint y: 167, distance: 133.5
type input "17"
type input "$34.00"
type input "UNKNOWN"
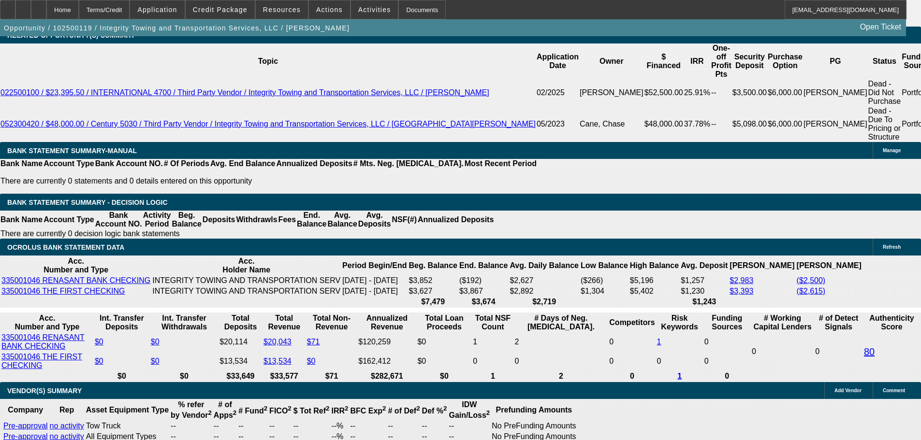
type input "$1,750.00"
type input "$3,500.00"
type input "20.1"
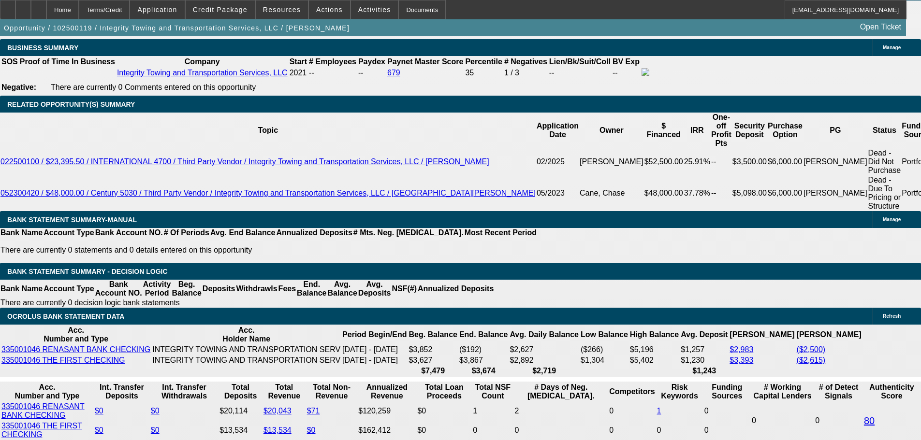
scroll to position [1401, 0]
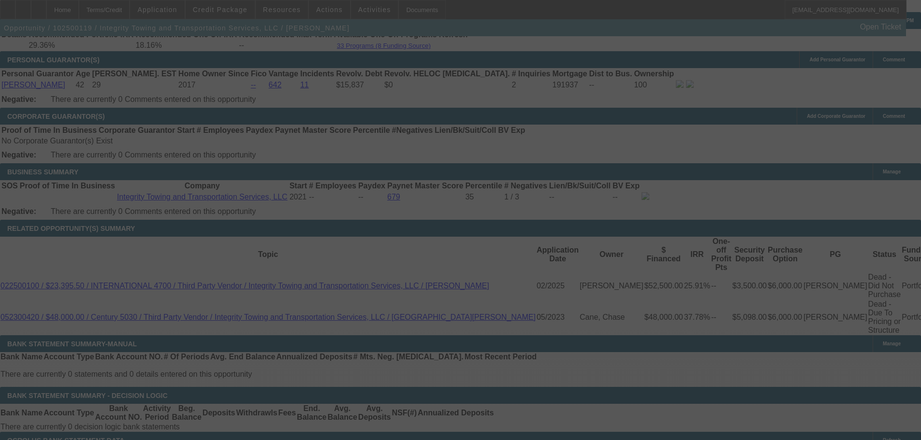
select select "0"
select select "2"
select select "0.1"
select select "4"
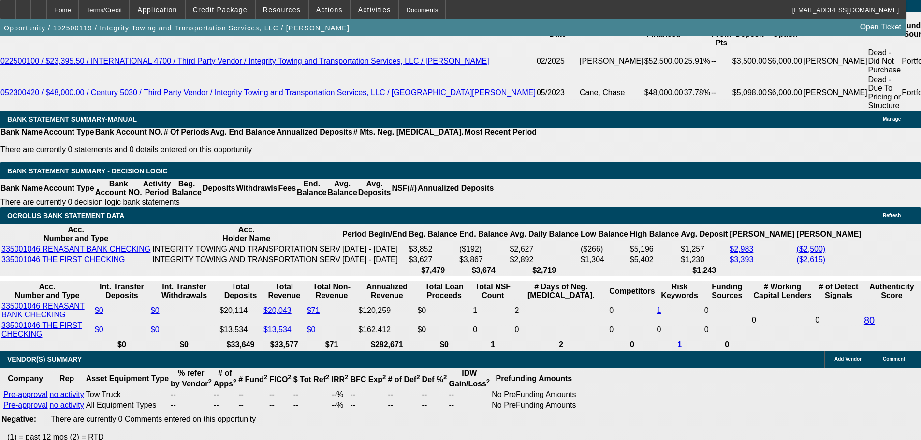
scroll to position [1740, 0]
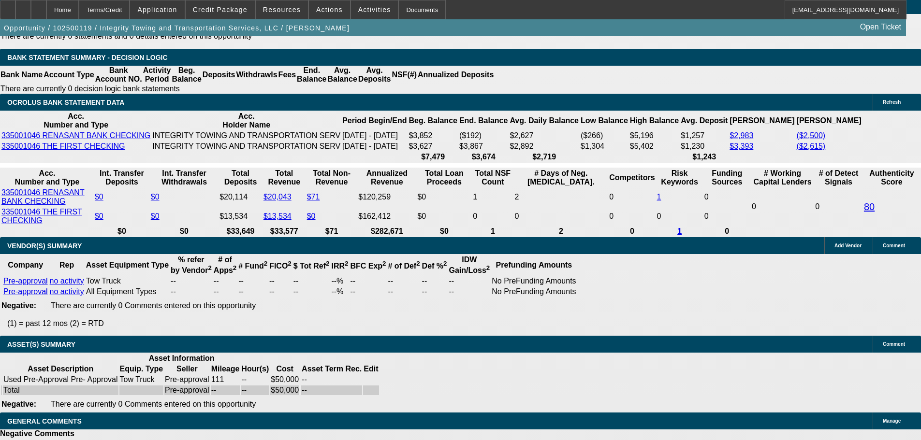
select select "9"
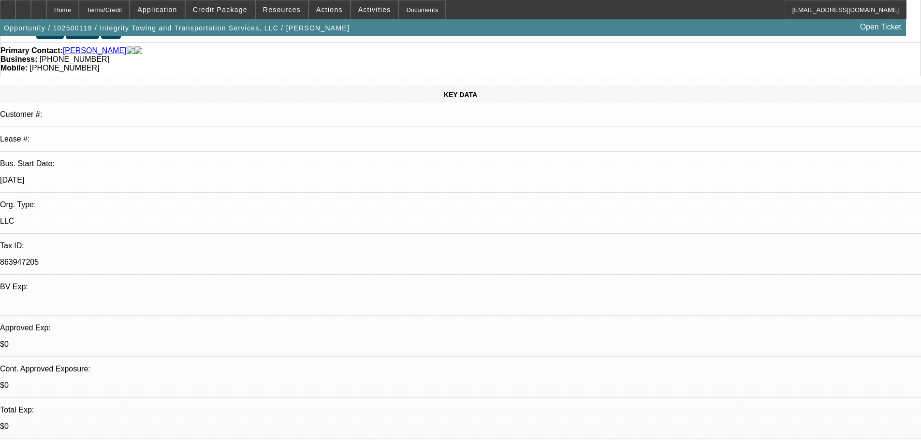
scroll to position [145, 0]
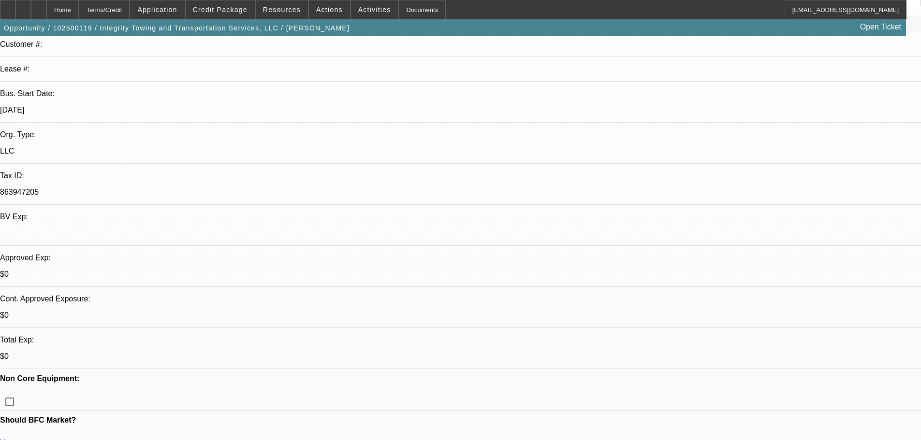
paste textarea "APPROVED, GPS REQUIRED."
type textarea "APPROVED, GPS REQUIRED."
paste textarea "TERMS CONTINGENT ON FINAL TRUCK SELECTED."
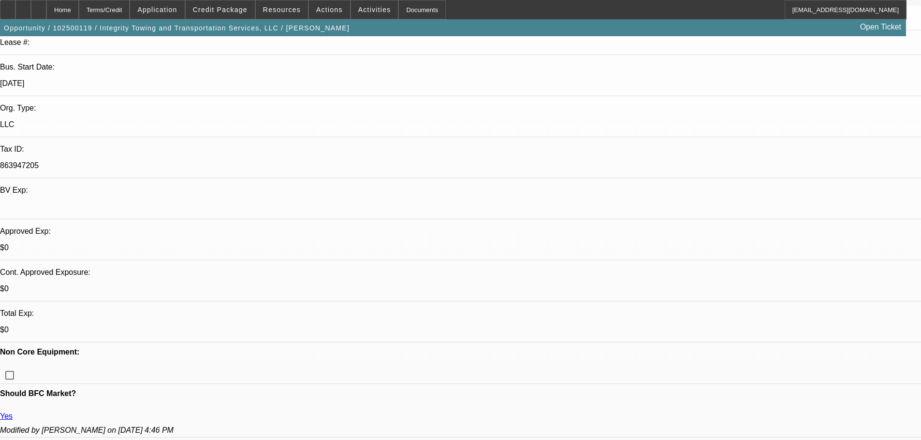
scroll to position [242, 0]
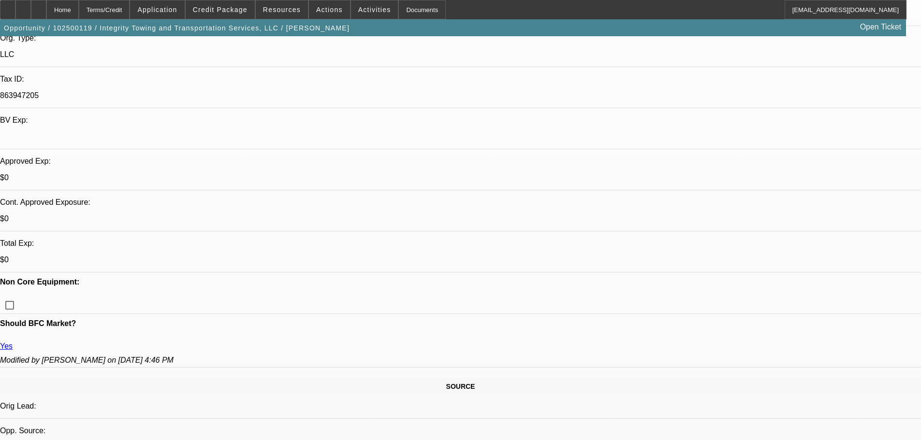
type textarea "TERMS CONTINGENT ON FINAL TRUCK SELECTED."
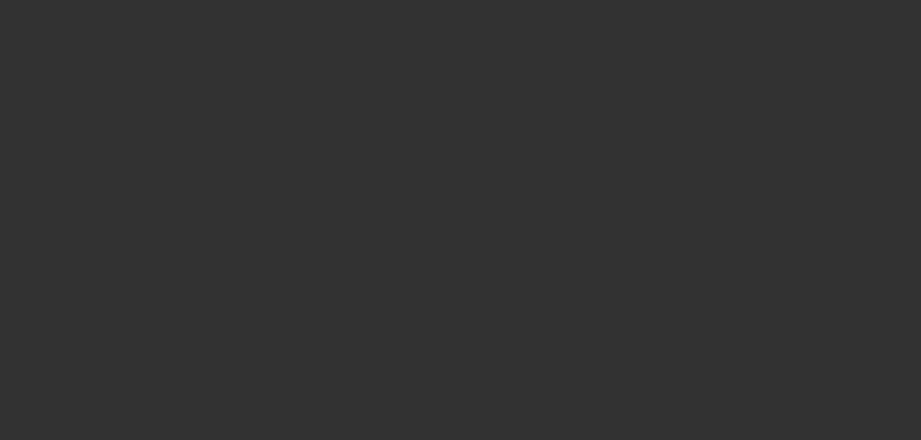
select select "0"
select select "2"
select select "0.1"
select select "4"
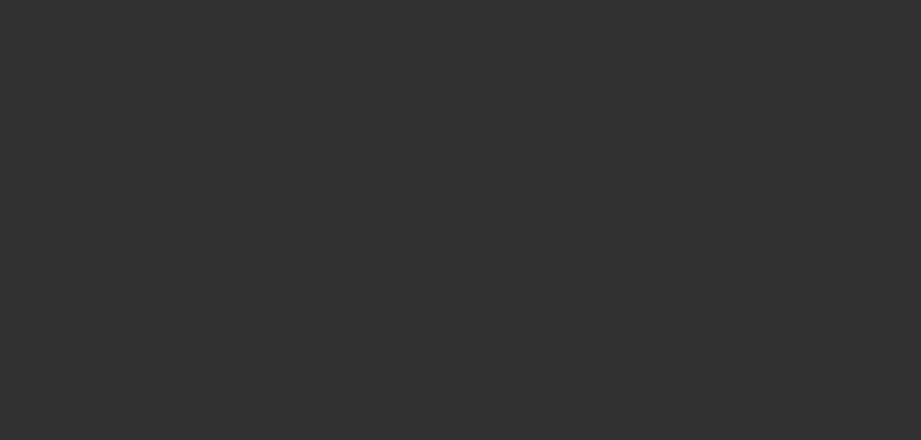
select select "0"
select select "2"
select select "0.1"
select select "4"
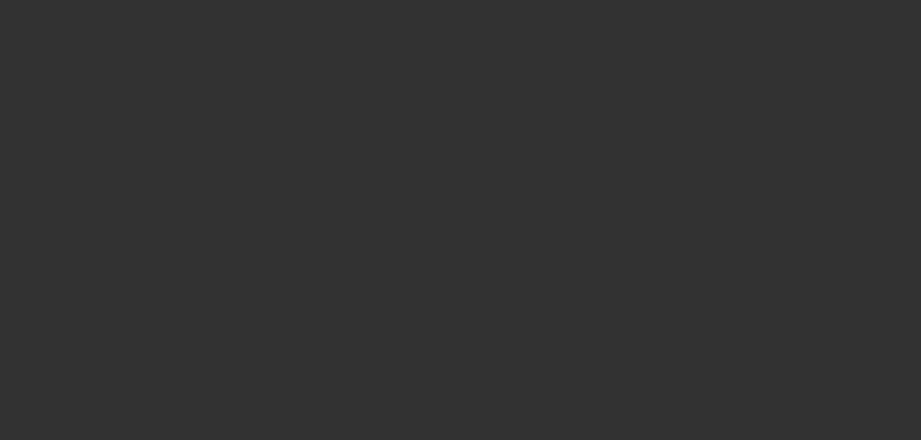
select select "0"
select select "2"
select select "0.1"
select select "4"
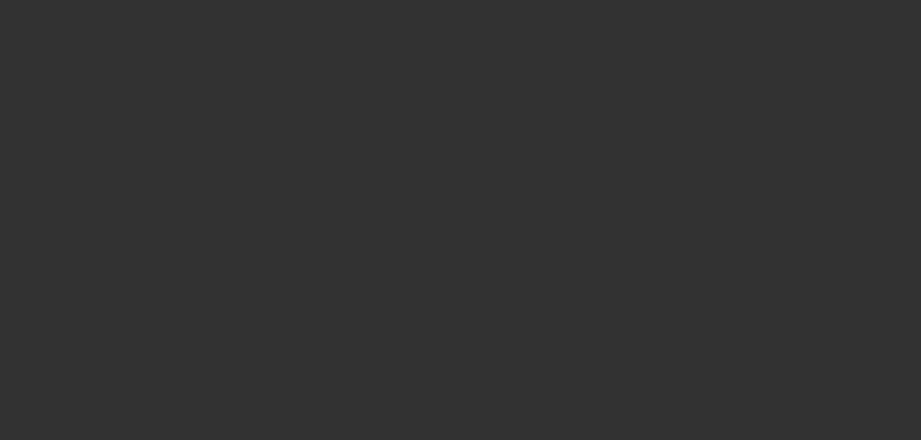
select select "0"
select select "6"
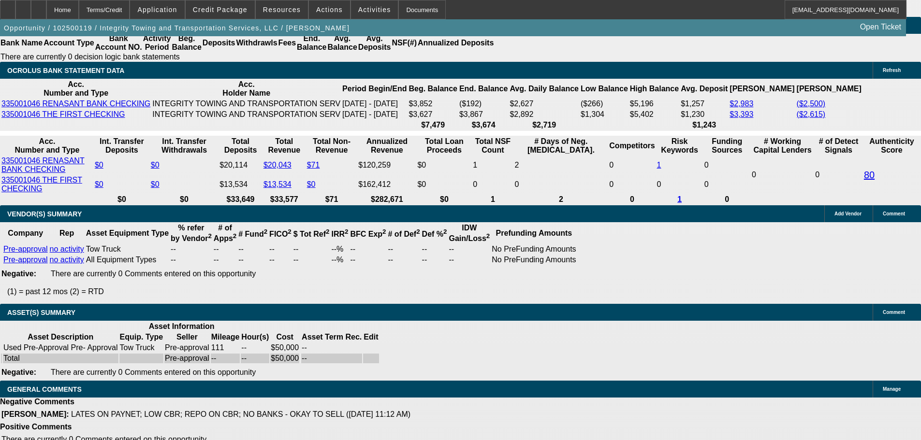
scroll to position [1889, 0]
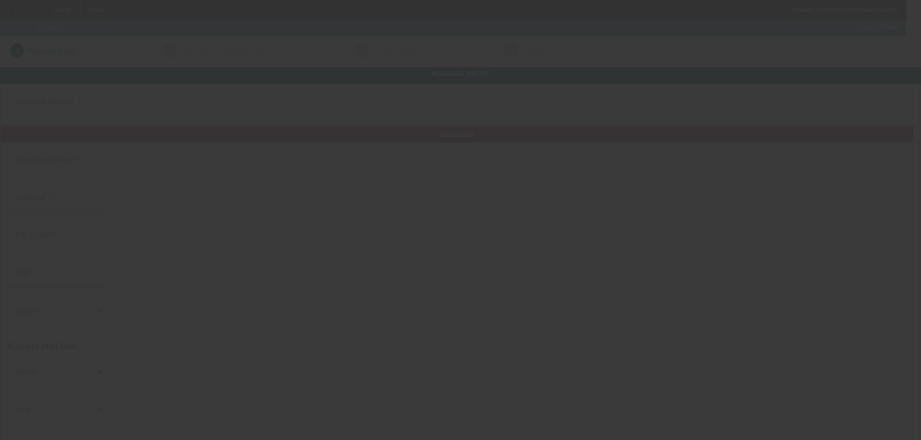
type input "A & A One Global Ventures"
type input "[STREET_ADDRESS][PERSON_NAME]"
type input "102214100"
type input "lagos"
type input "[PHONE_NUMBER]"
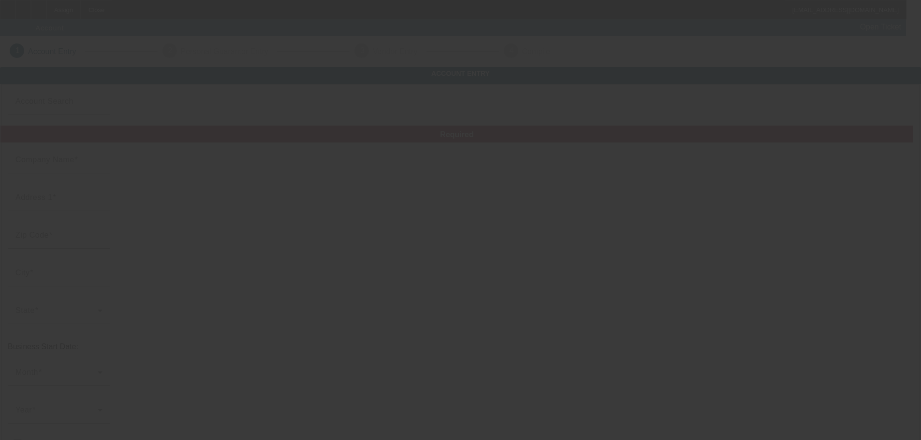
type input "Printer"
type input "ire-akari estate"
type input "[EMAIL_ADDRESS][DOMAIN_NAME]"
type input "[US_EMPLOYER_IDENTIFICATION_NUMBER]"
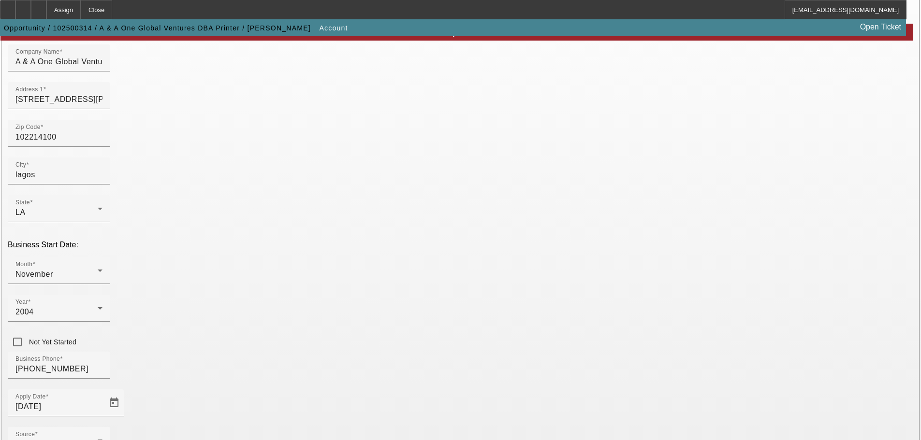
scroll to position [178, 0]
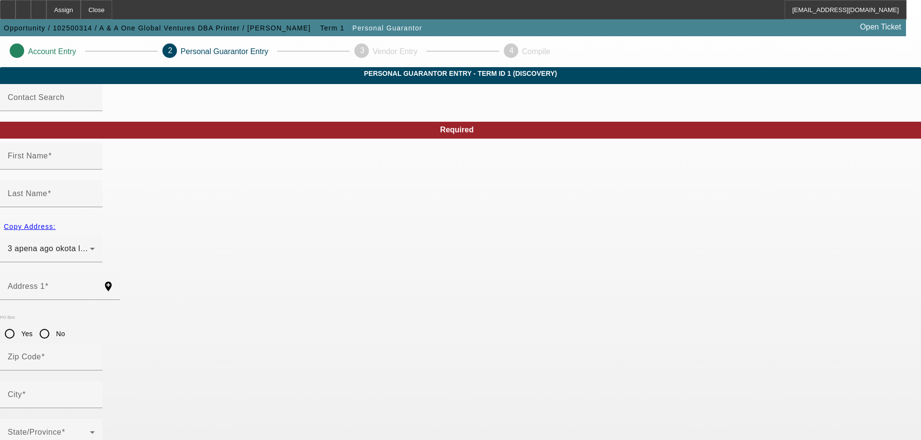
type input "Abdul"
type input "Alabaja"
type input "3 apena"
radio input "true"
type input "100263000"
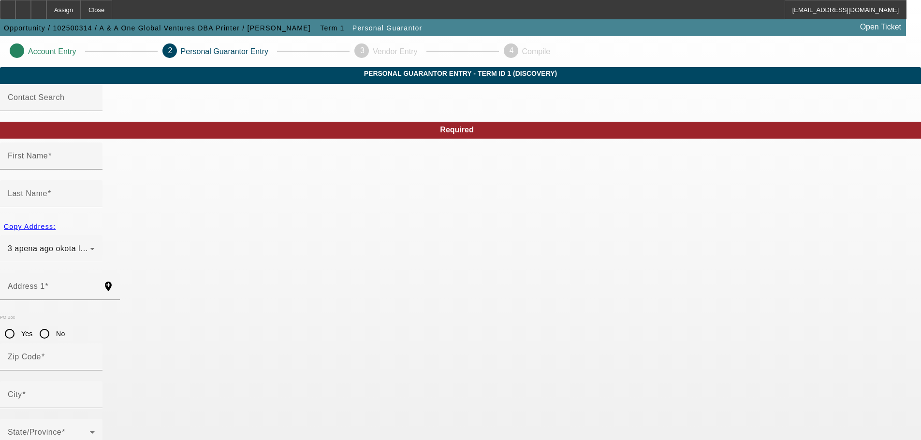
type input "lagos"
type input "[PHONE_NUMBER]"
type input "100"
type input "879-88-1136"
type input "[EMAIL_ADDRESS][DOMAIN_NAME]"
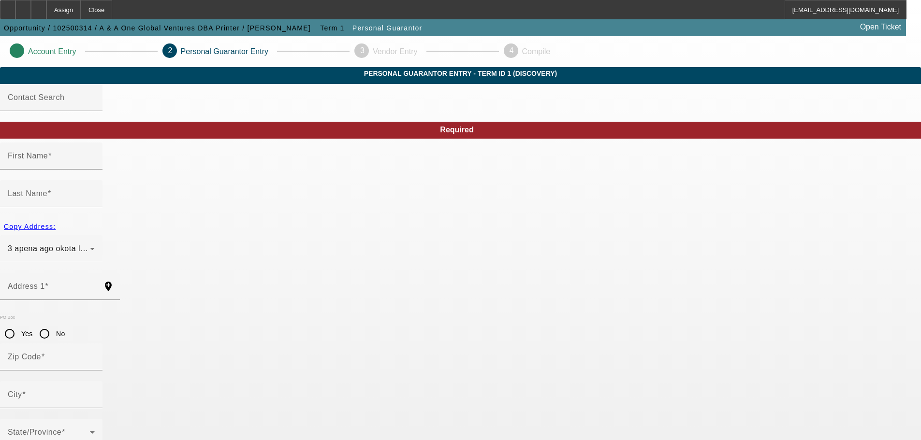
type input "ago okota"
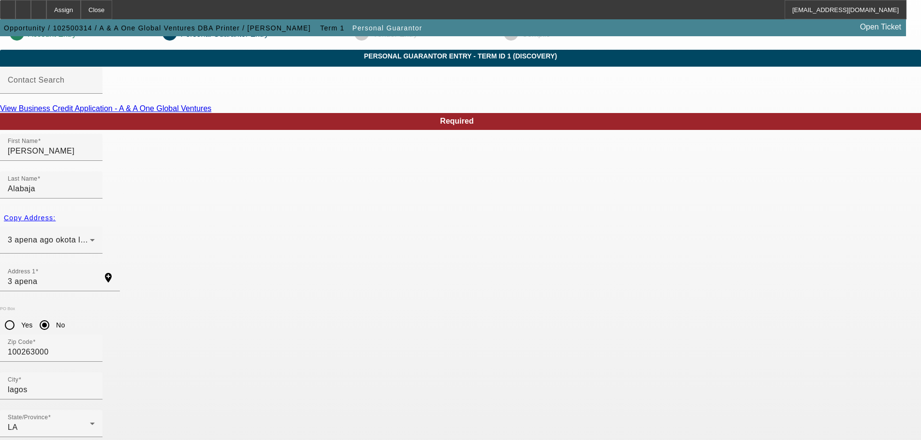
scroll to position [32, 0]
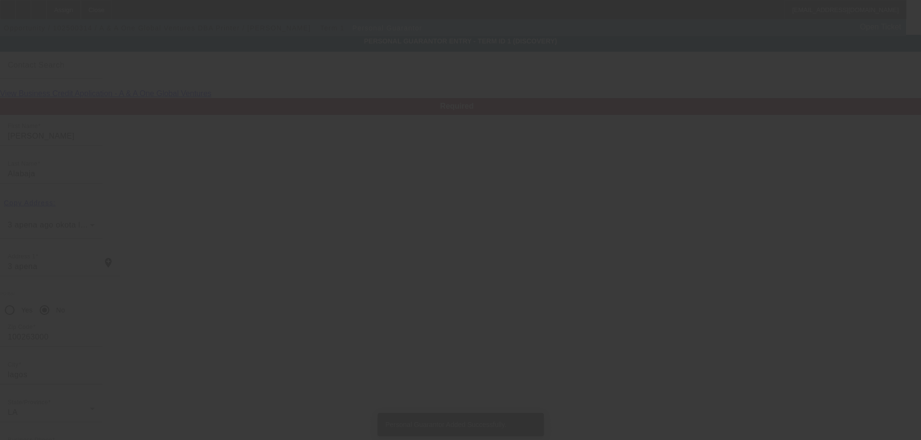
scroll to position [0, 0]
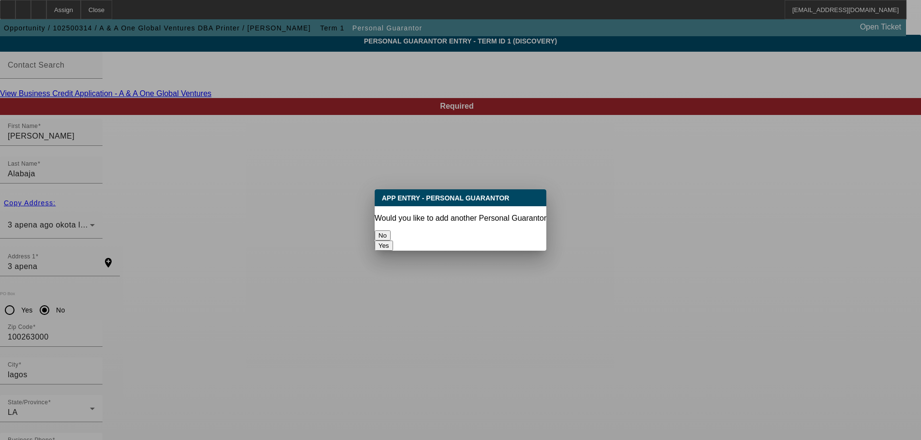
click at [390, 231] on button "No" at bounding box center [383, 236] width 16 height 10
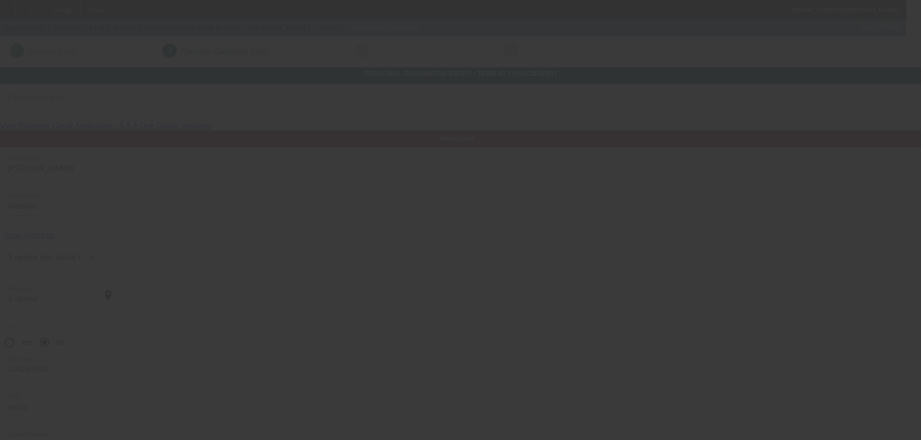
scroll to position [32, 0]
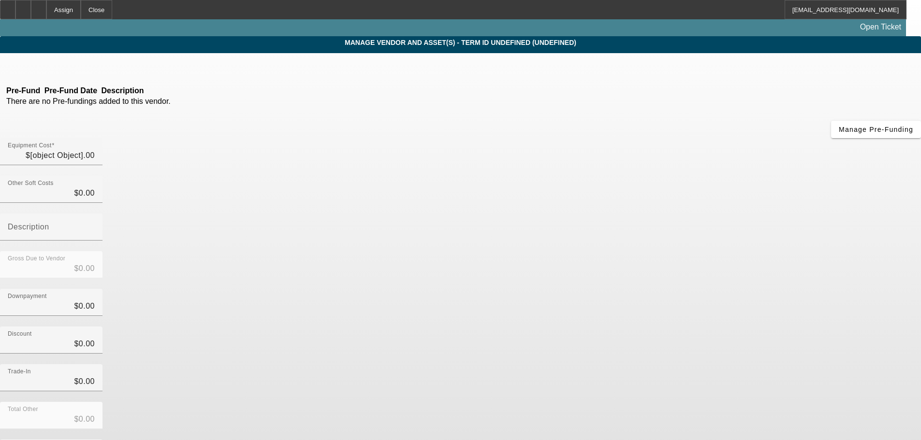
type input "$8,900.00"
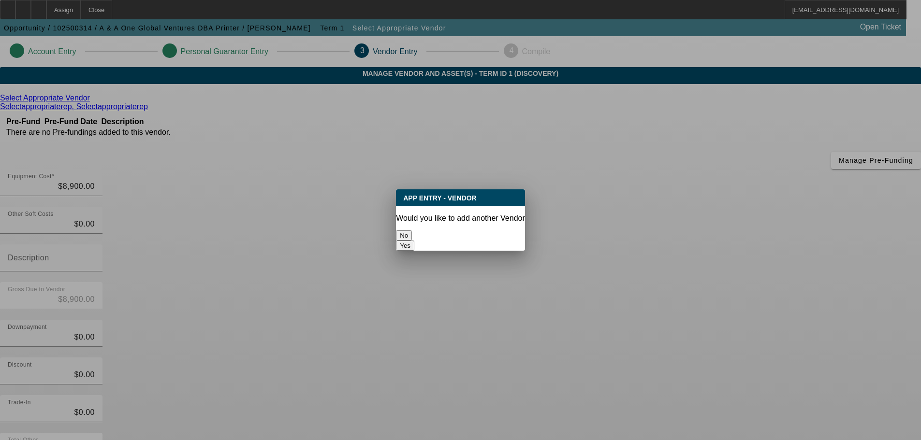
click at [412, 233] on button "No" at bounding box center [404, 236] width 16 height 10
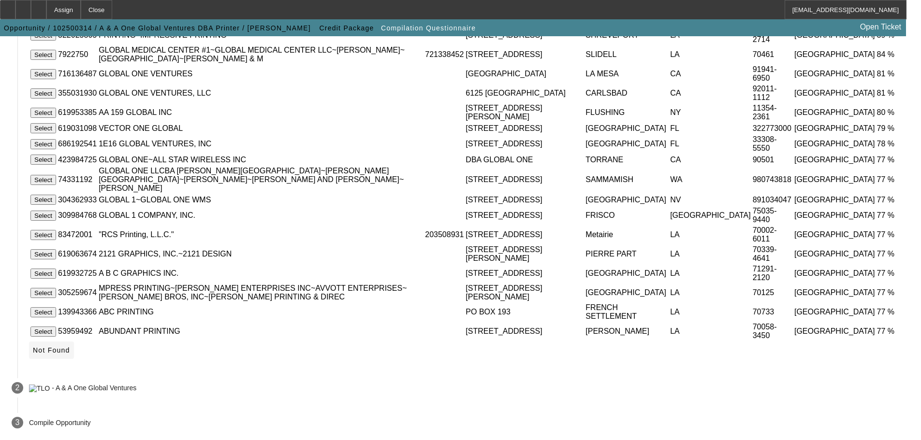
click at [70, 354] on span "Not Found" at bounding box center [51, 350] width 37 height 8
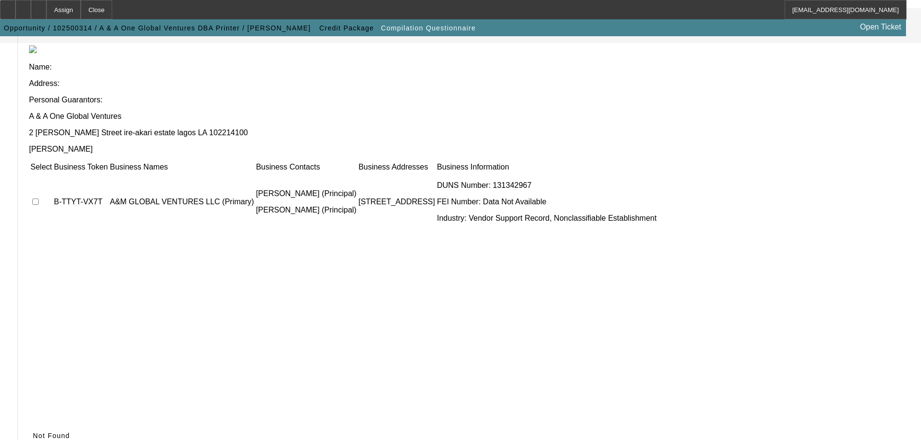
scroll to position [94, 0]
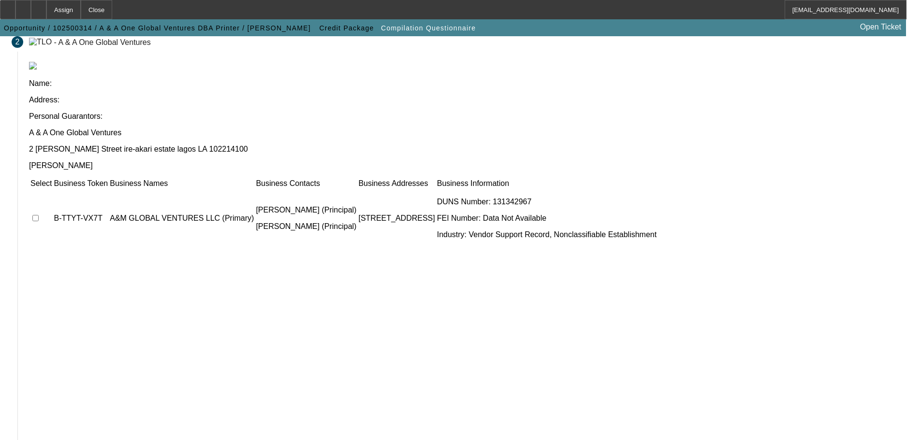
click at [39, 215] on input "checkbox" at bounding box center [35, 218] width 6 height 6
checkbox input "false"
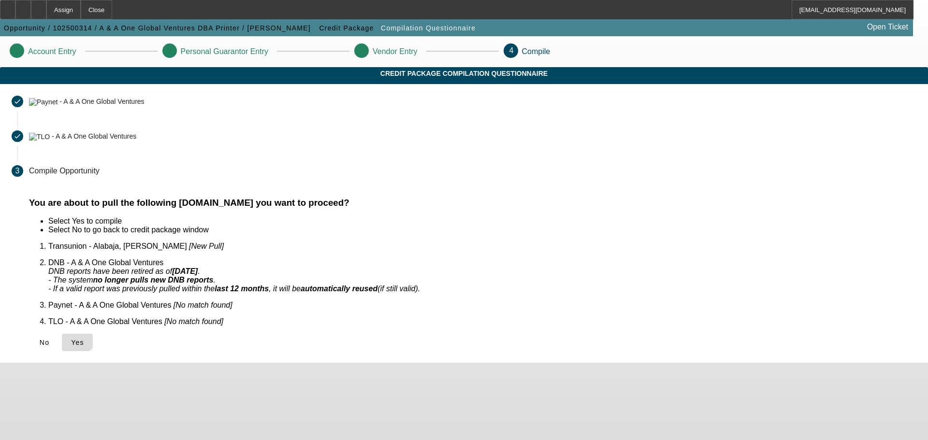
click at [71, 339] on icon at bounding box center [71, 343] width 0 height 8
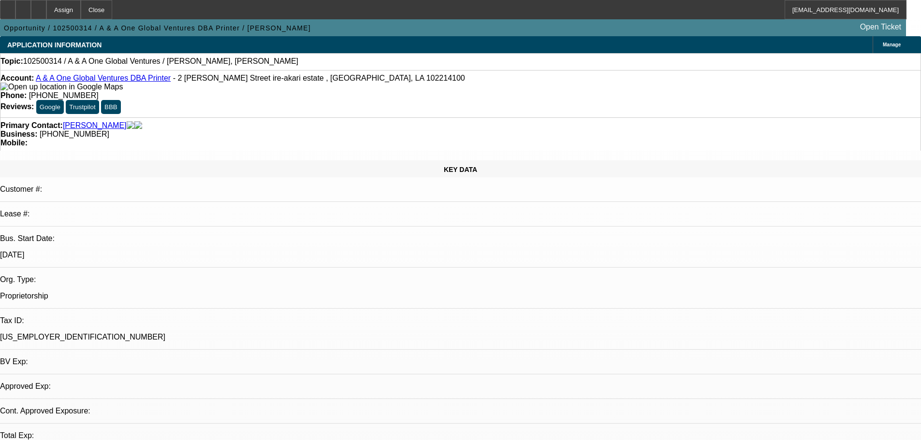
select select "0"
select select "2"
select select "0.1"
select select "4"
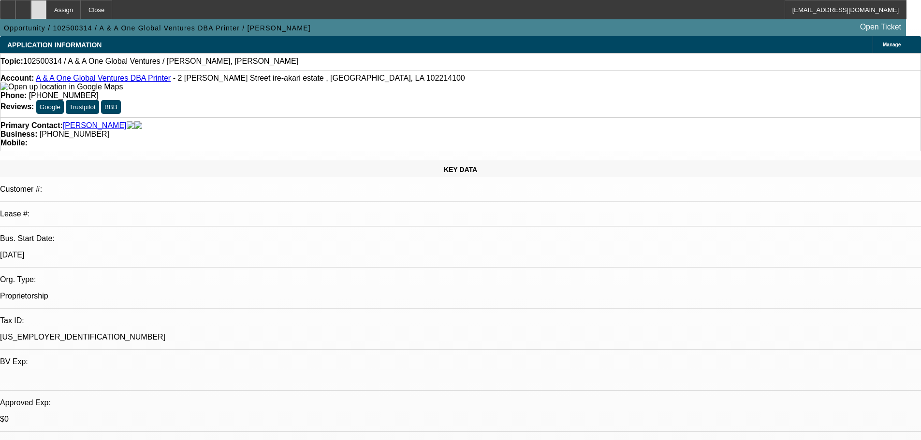
click at [46, 17] on div at bounding box center [38, 9] width 15 height 19
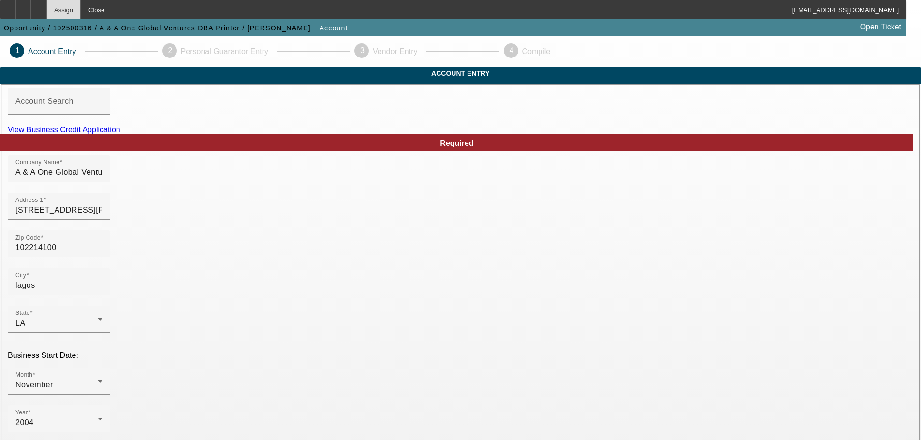
click at [81, 12] on div "Assign" at bounding box center [63, 9] width 34 height 19
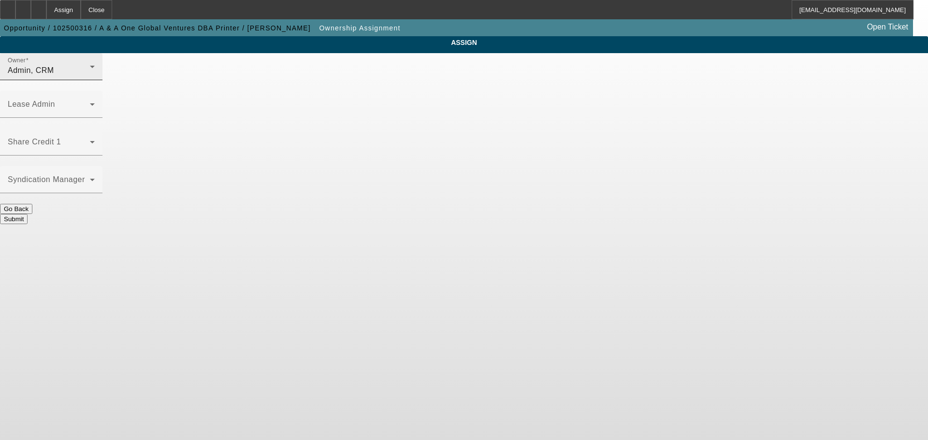
click at [95, 66] on div "Owner Admin, CRM" at bounding box center [51, 66] width 87 height 27
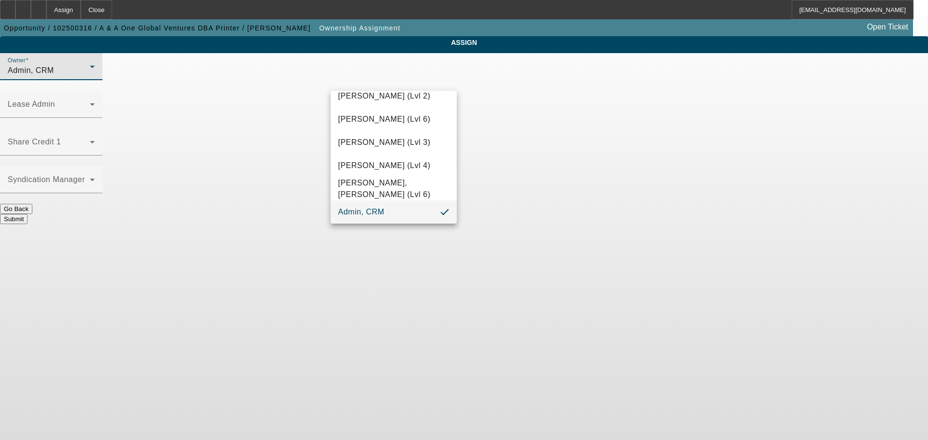
scroll to position [27, 0]
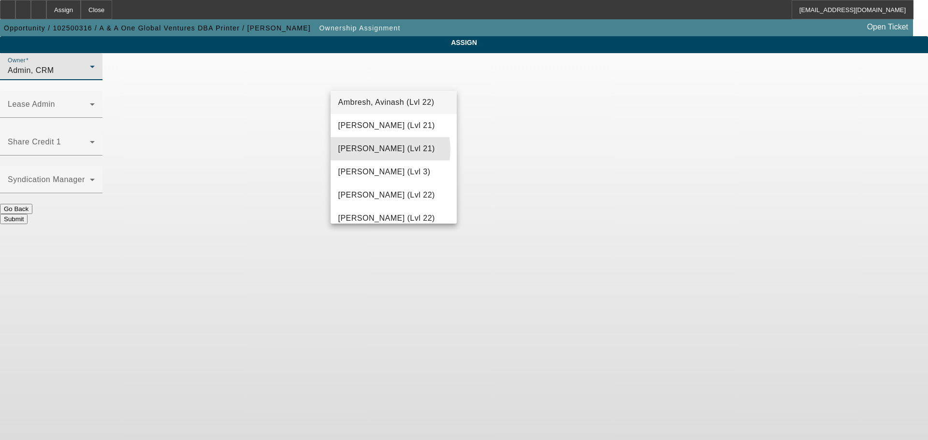
drag, startPoint x: 377, startPoint y: 150, endPoint x: 394, endPoint y: 151, distance: 16.9
click at [377, 150] on span "[PERSON_NAME] (Lvl 21)" at bounding box center [386, 149] width 97 height 12
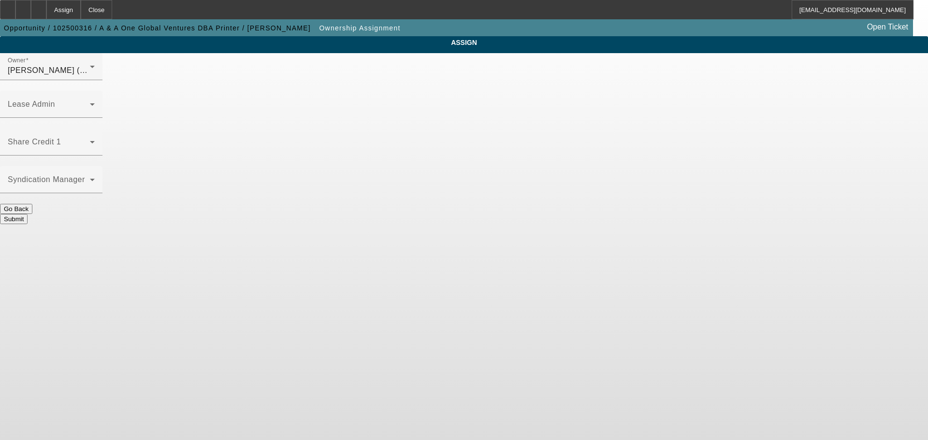
click at [28, 214] on button "Submit" at bounding box center [14, 219] width 28 height 10
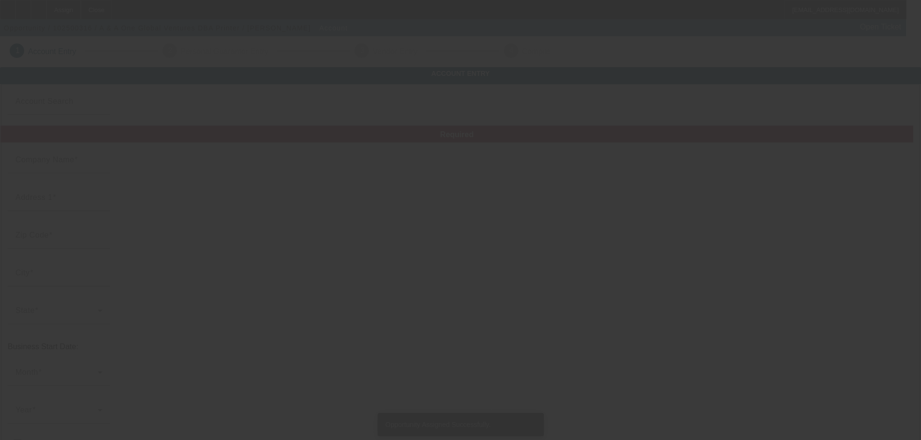
type input "A & A One Global Ventures"
type input "[STREET_ADDRESS][PERSON_NAME]"
type input "102214100"
type input "lagos"
type input "[PHONE_NUMBER]"
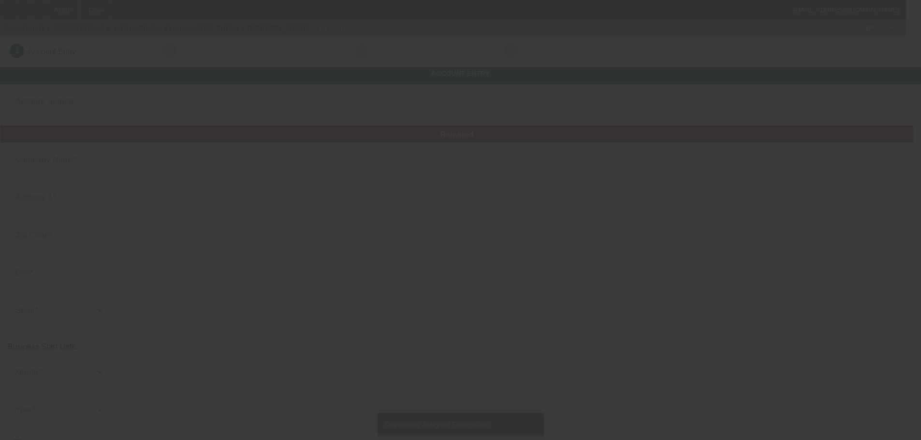
type input "Printer"
type input "ire-akari estate"
type input "[EMAIL_ADDRESS][DOMAIN_NAME]"
type input "[US_EMPLOYER_IDENTIFICATION_NUMBER]"
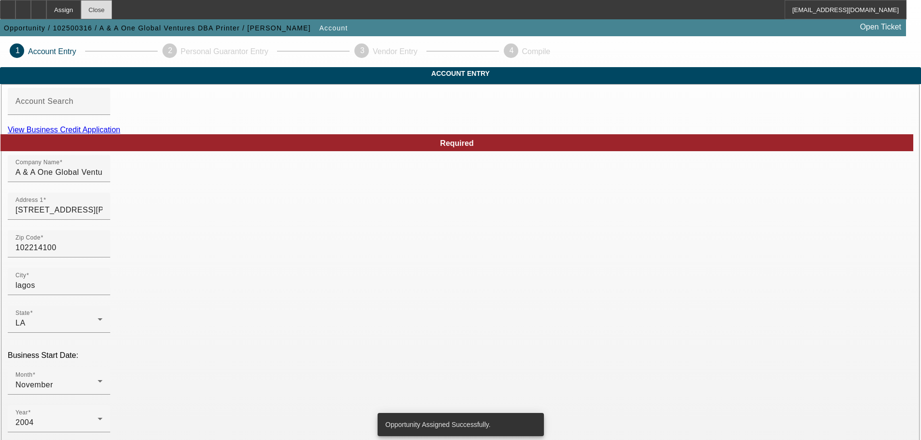
click at [112, 9] on div "Close" at bounding box center [96, 9] width 31 height 19
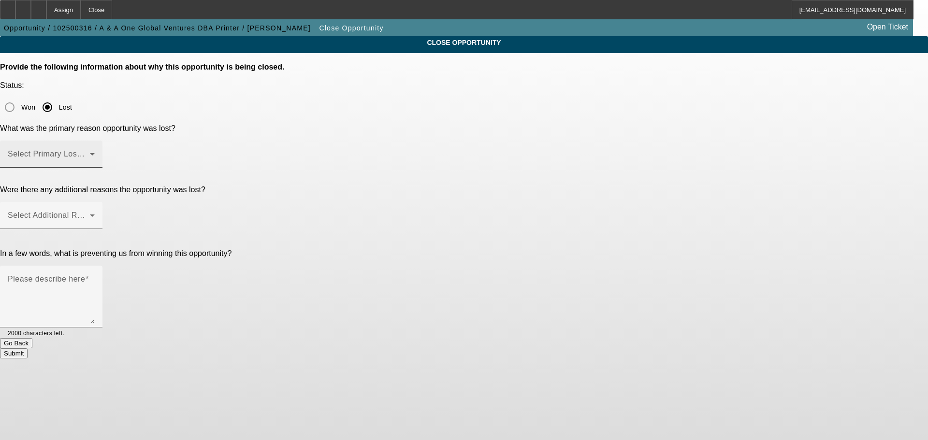
click at [90, 152] on span at bounding box center [49, 158] width 82 height 12
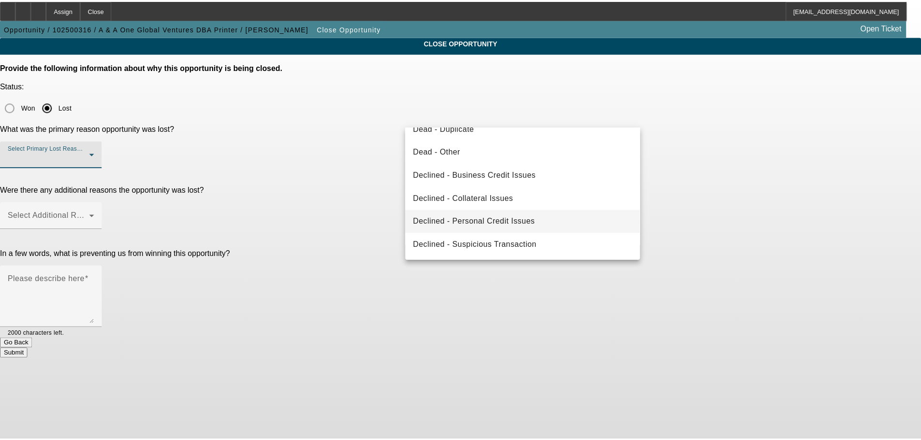
scroll to position [82, 0]
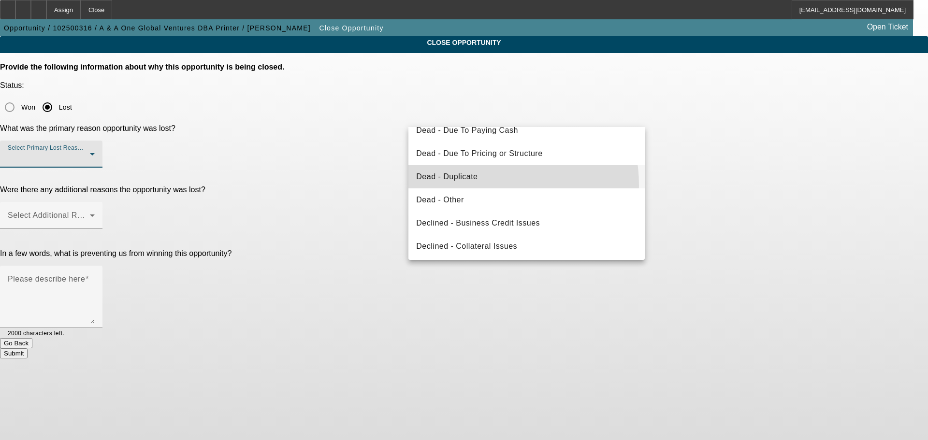
click at [471, 186] on mat-option "Dead - Duplicate" at bounding box center [526, 176] width 236 height 23
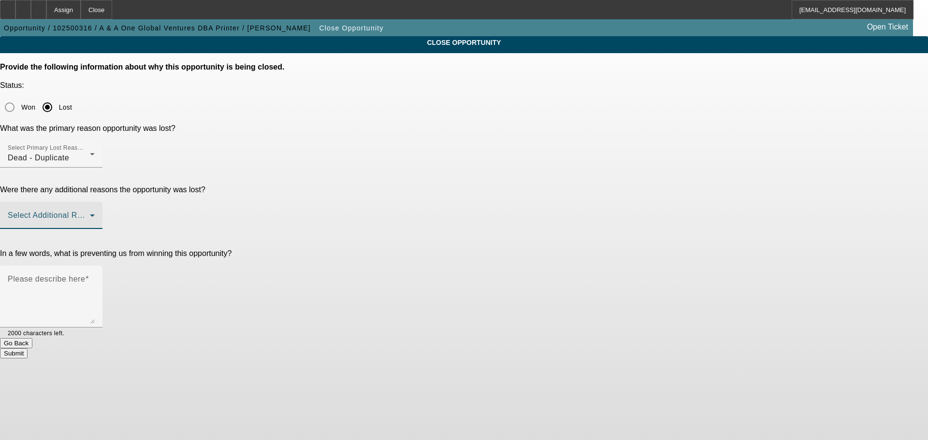
click at [90, 214] on span at bounding box center [49, 220] width 82 height 12
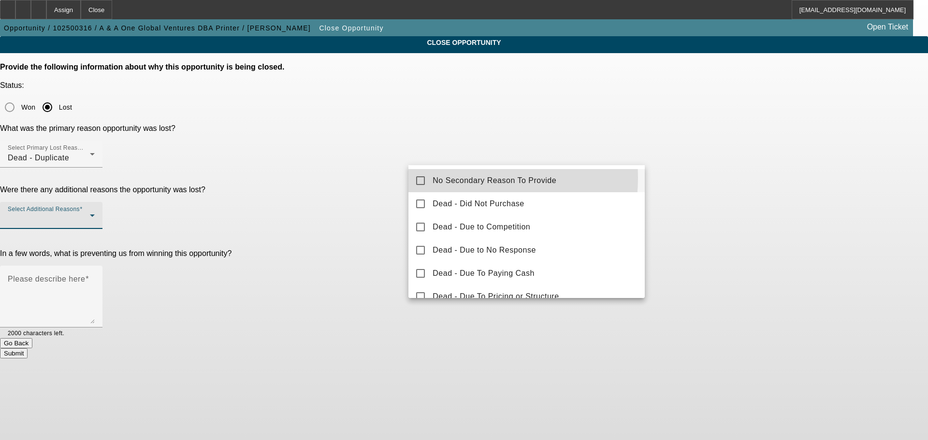
click at [450, 178] on span "No Secondary Reason To Provide" at bounding box center [494, 181] width 124 height 12
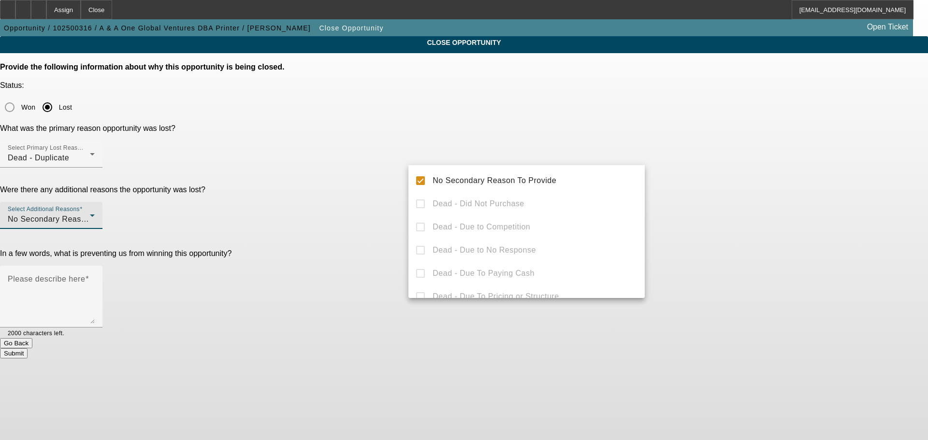
click at [331, 195] on div at bounding box center [464, 220] width 928 height 440
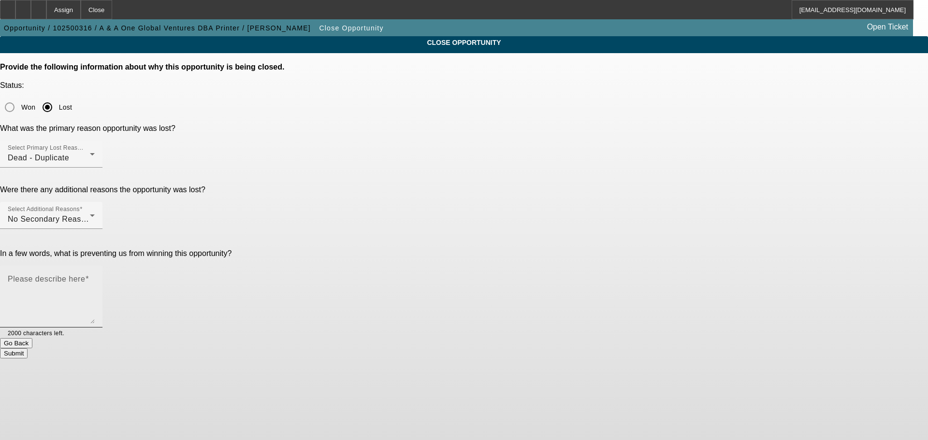
click at [89, 275] on label "Please describe here" at bounding box center [48, 279] width 81 height 9
click at [95, 277] on textarea "Please describe here" at bounding box center [51, 300] width 87 height 46
type textarea "DUPLICATE"
click at [28, 348] on button "Submit" at bounding box center [14, 353] width 28 height 10
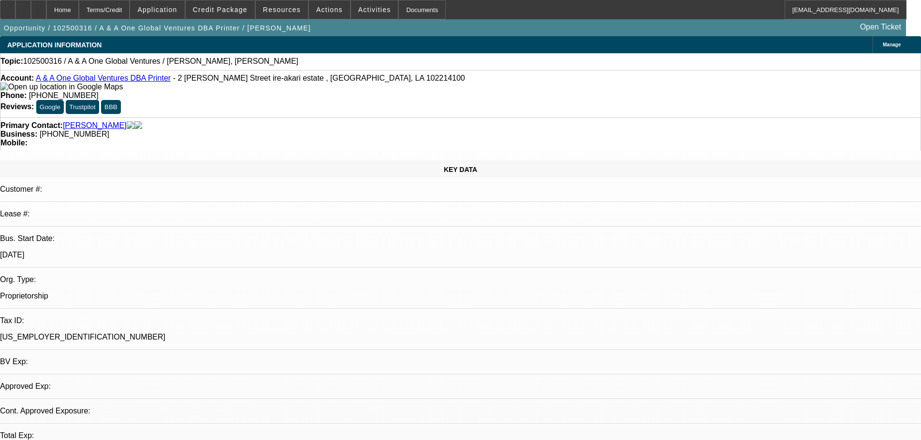
select select "0"
select select "2"
select select "0.1"
select select "4"
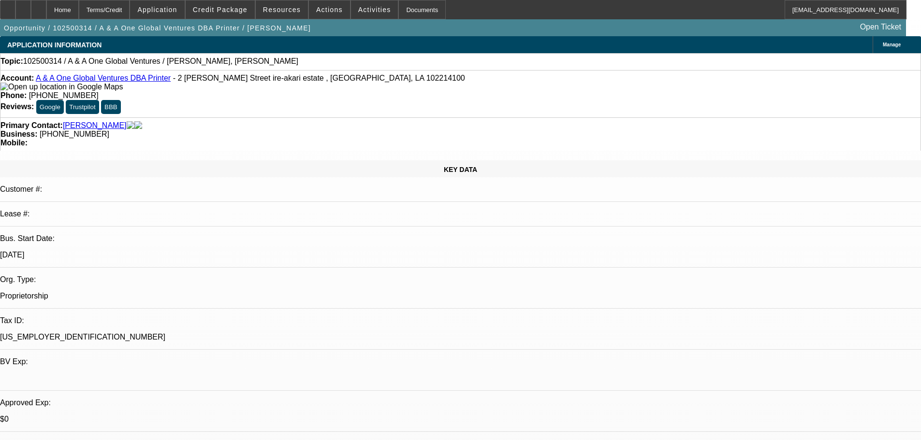
select select "0"
select select "2"
select select "0.1"
select select "4"
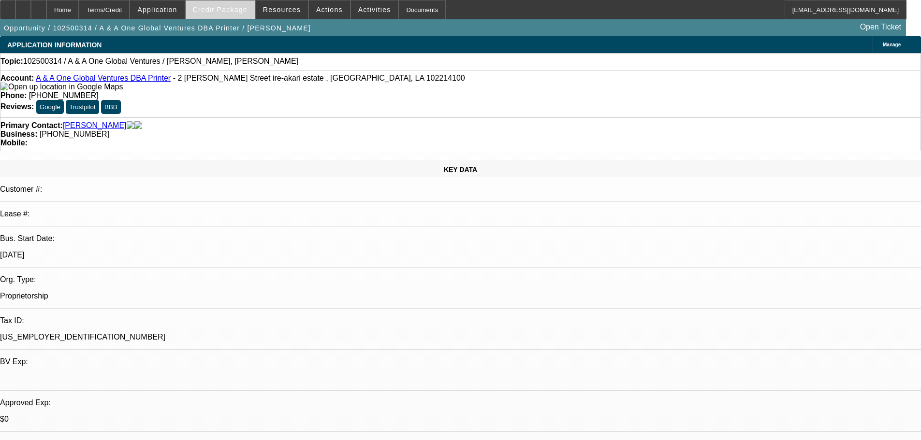
click at [230, 13] on button "Credit Package" at bounding box center [220, 9] width 69 height 18
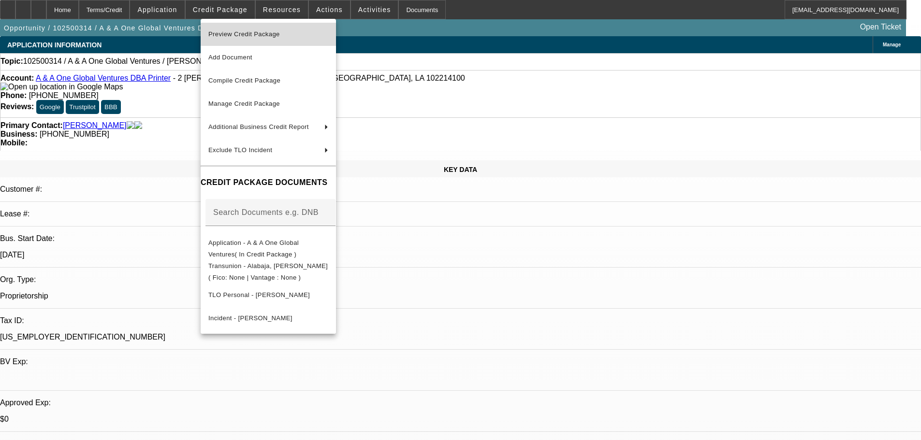
click at [263, 35] on span "Preview Credit Package" at bounding box center [244, 33] width 72 height 7
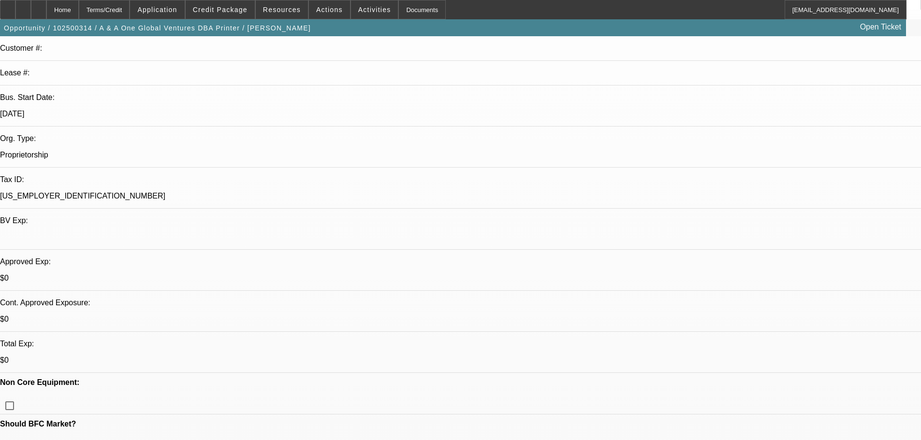
scroll to position [145, 0]
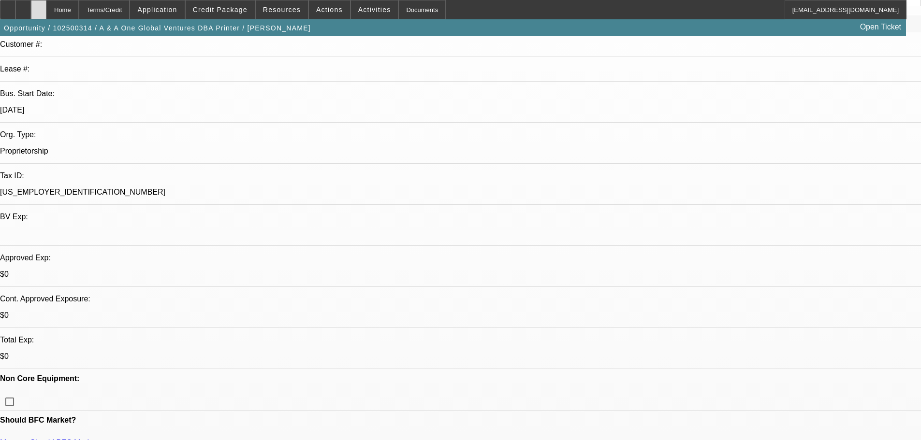
click at [46, 14] on div at bounding box center [38, 9] width 15 height 19
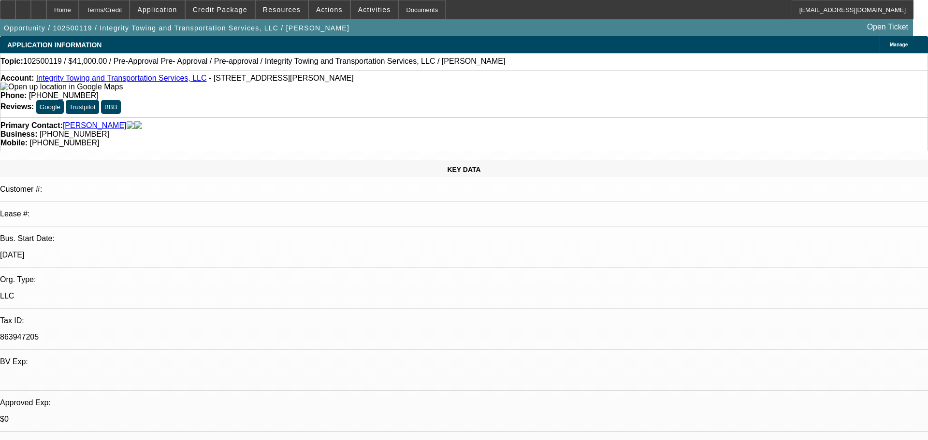
select select "0"
select select "2"
select select "0.1"
select select "4"
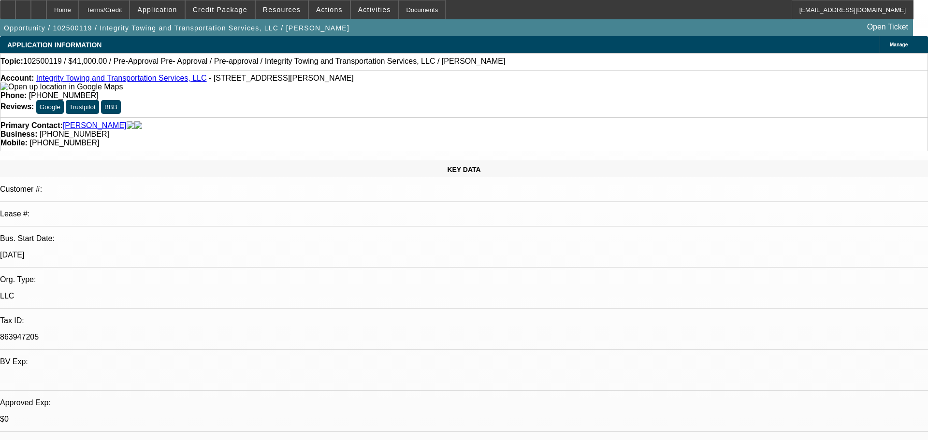
select select "0"
select select "2"
select select "0.1"
select select "4"
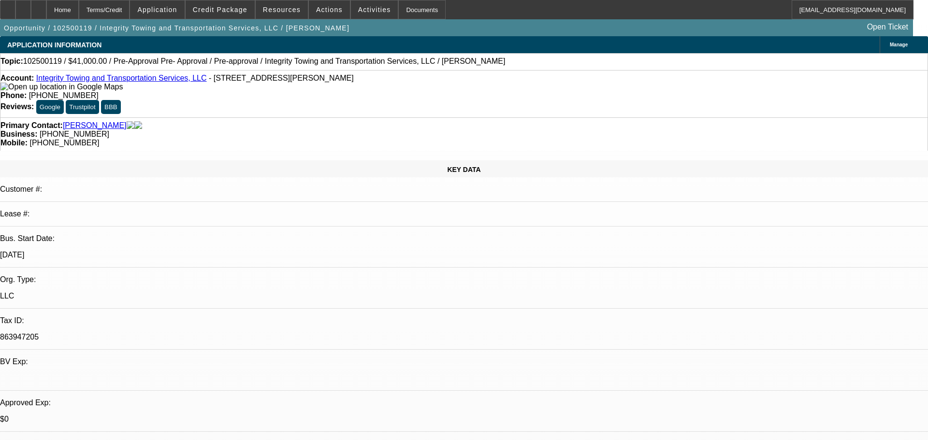
select select "0"
select select "2"
select select "0.1"
select select "4"
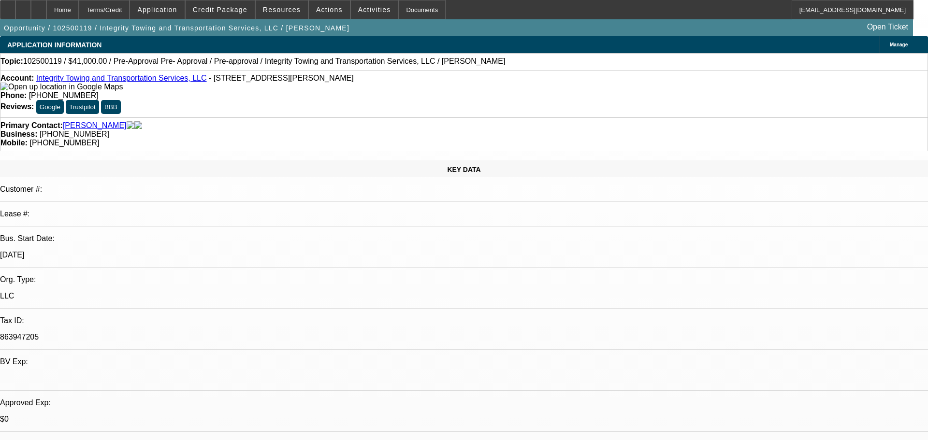
select select "0"
select select "6"
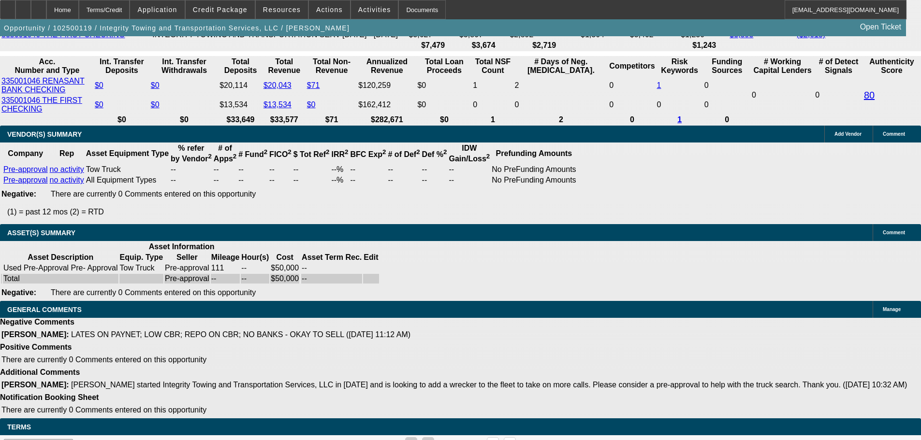
scroll to position [1898, 0]
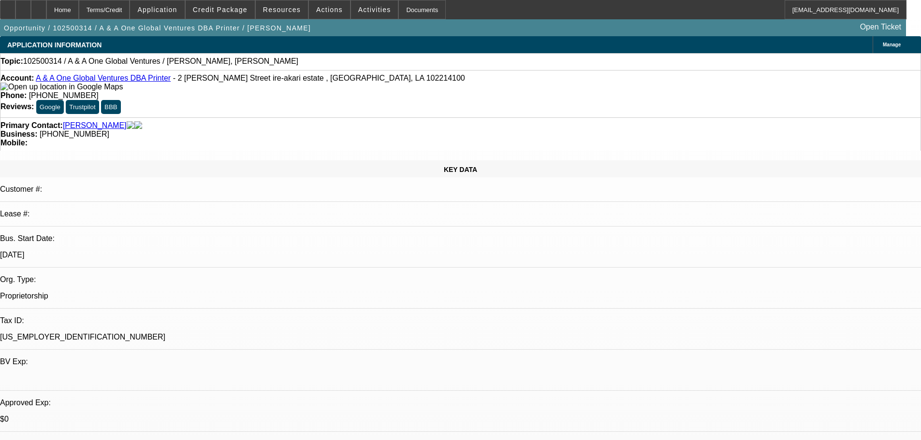
select select "0"
select select "2"
select select "0.1"
select select "4"
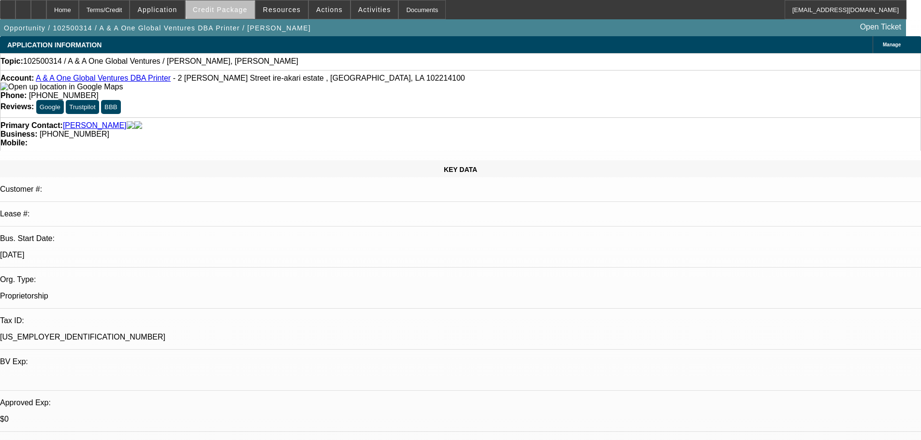
click at [240, 7] on span "Credit Package" at bounding box center [220, 10] width 55 height 8
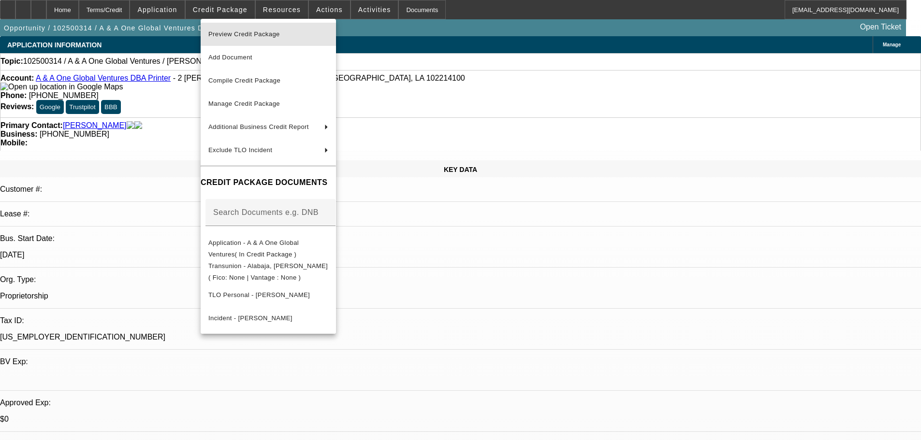
click at [246, 29] on span "Preview Credit Package" at bounding box center [268, 35] width 120 height 12
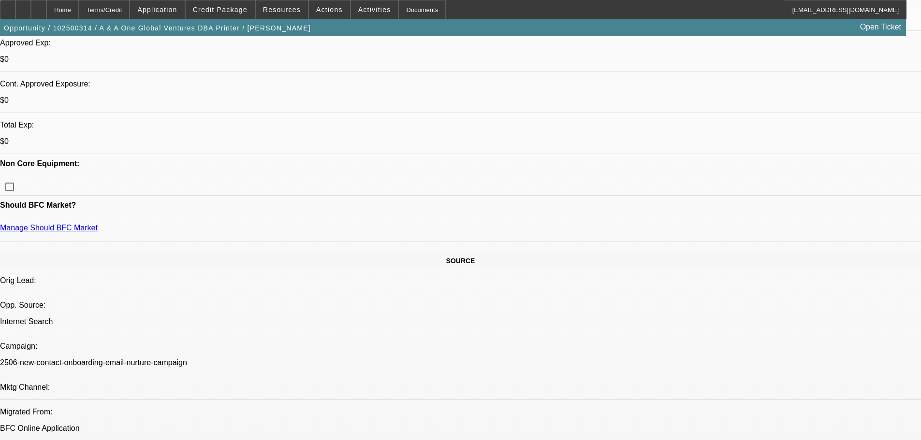
scroll to position [338, 0]
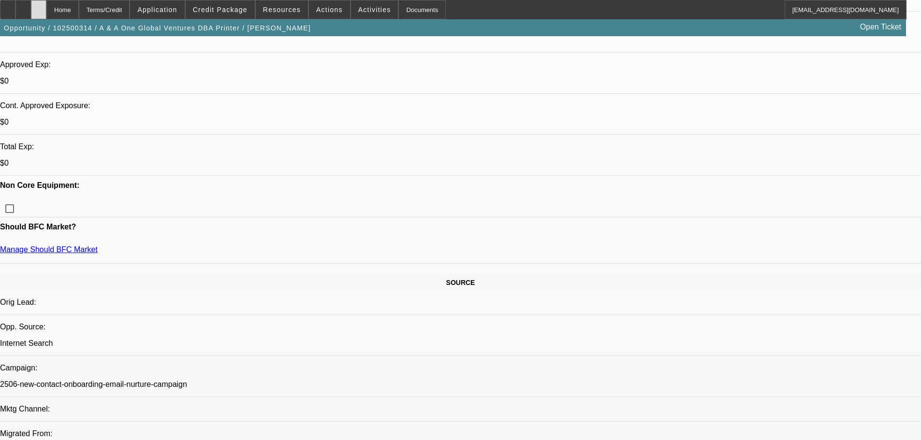
click at [39, 6] on icon at bounding box center [39, 6] width 0 height 0
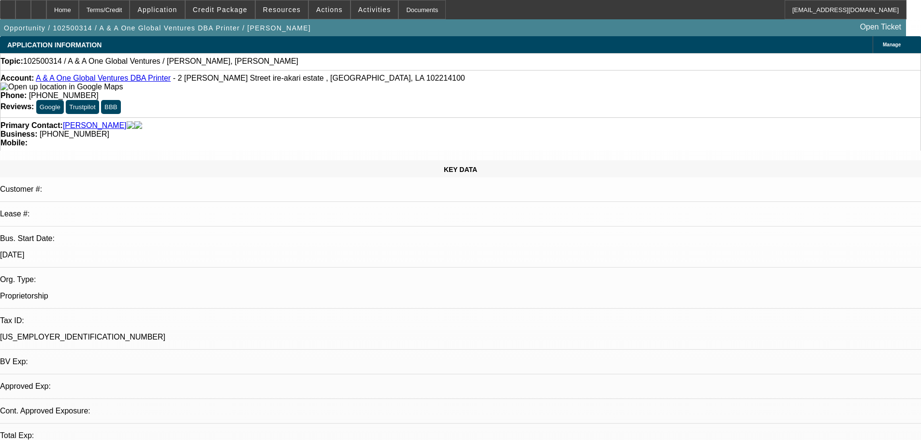
select select "0"
select select "2"
select select "0.1"
select select "4"
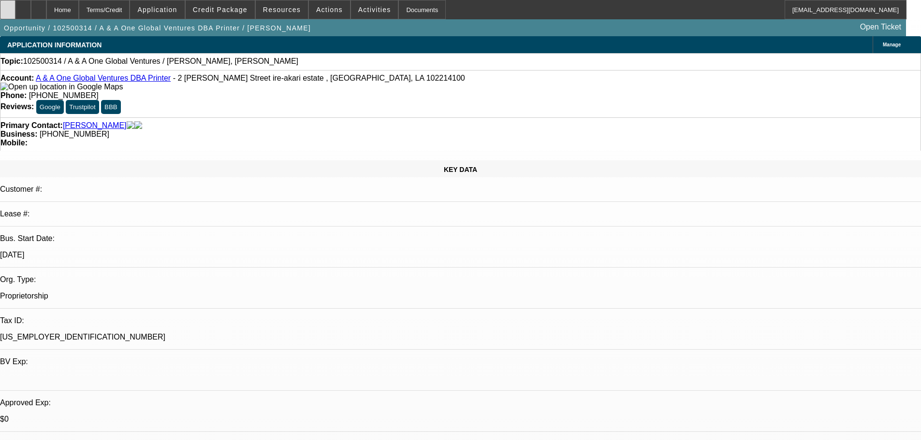
click at [15, 11] on div at bounding box center [7, 9] width 15 height 19
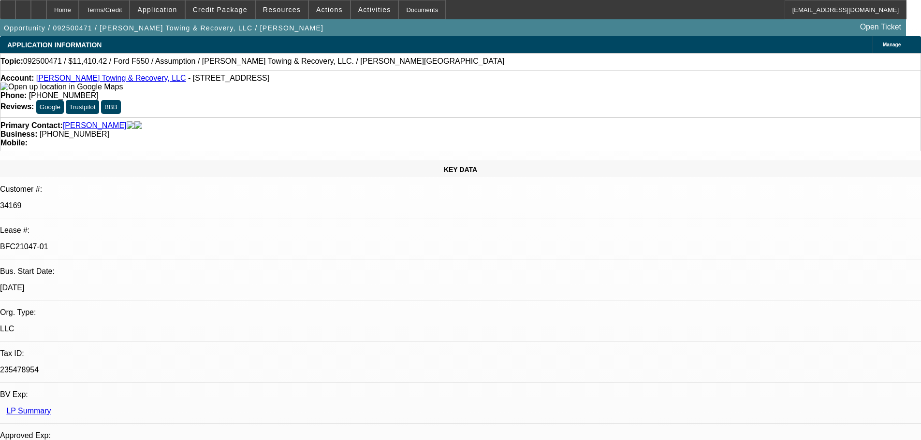
select select "0"
select select "2"
select select "0"
select select "6"
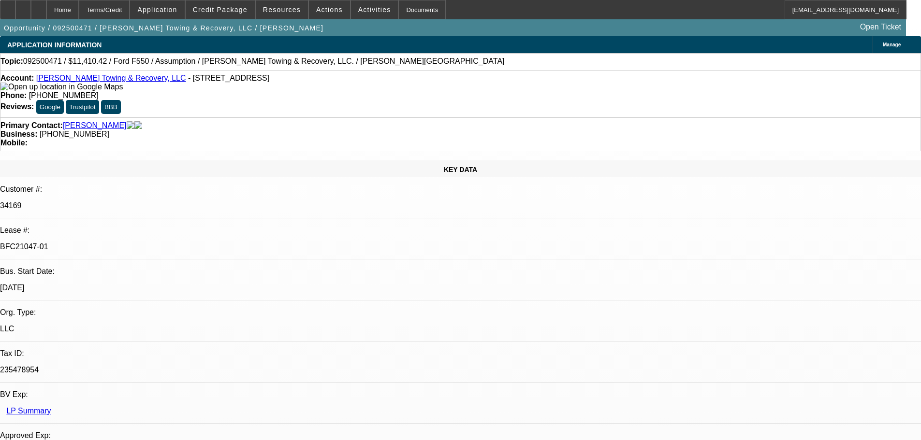
select select "0"
select select "2"
select select "0"
select select "6"
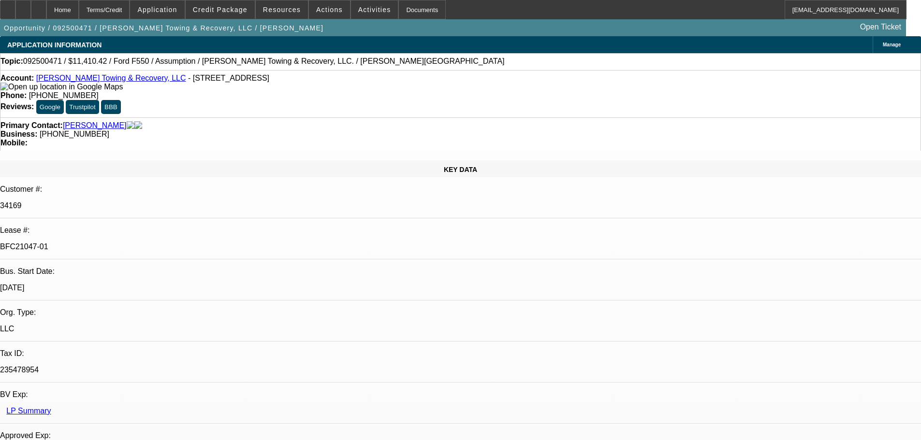
select select "0"
select select "2"
select select "0"
select select "6"
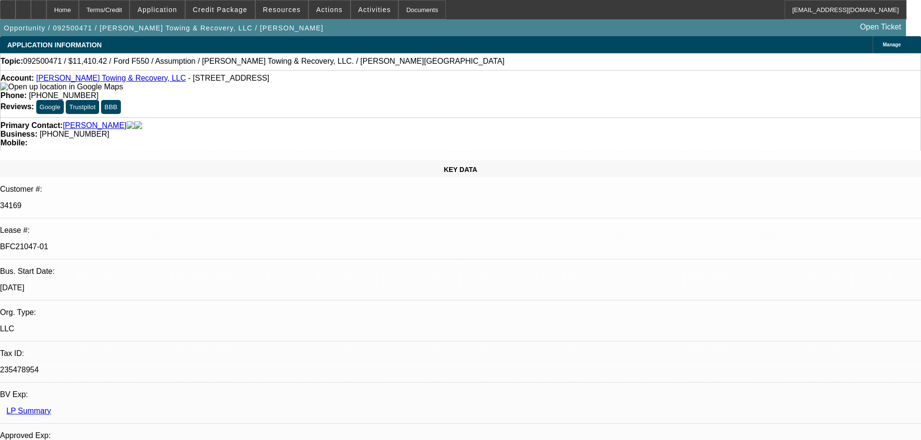
select select "0"
select select "2"
select select "0"
select select "6"
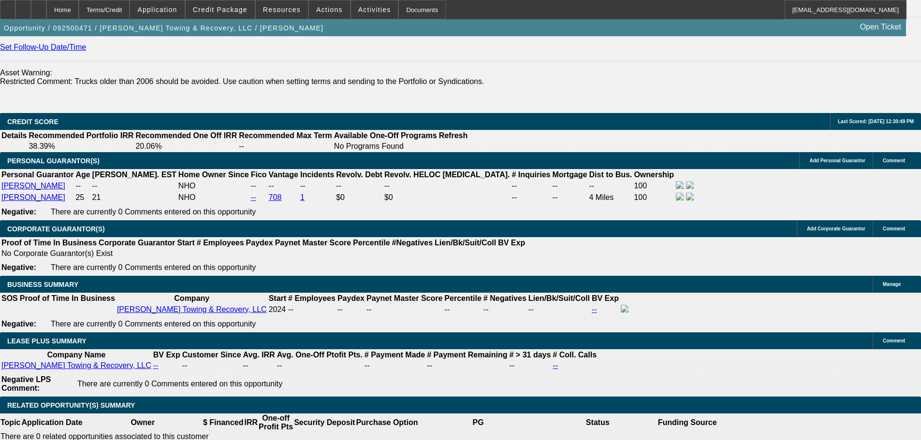
scroll to position [1401, 0]
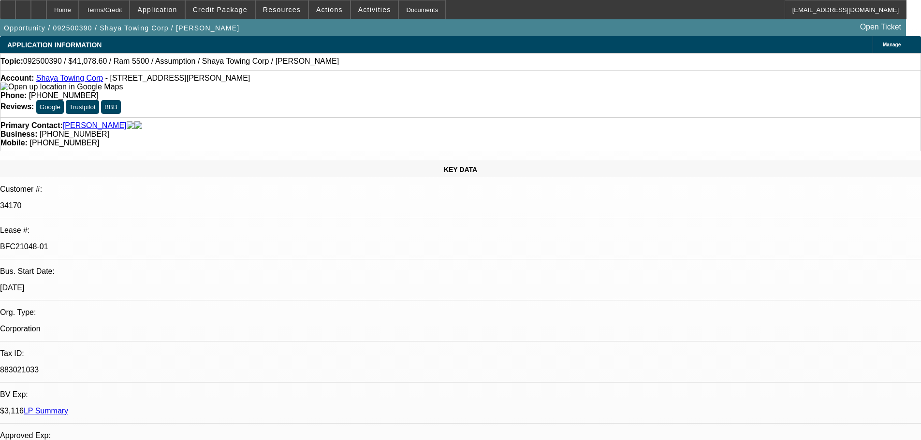
select select "0"
select select "2"
select select "0.1"
select select "4"
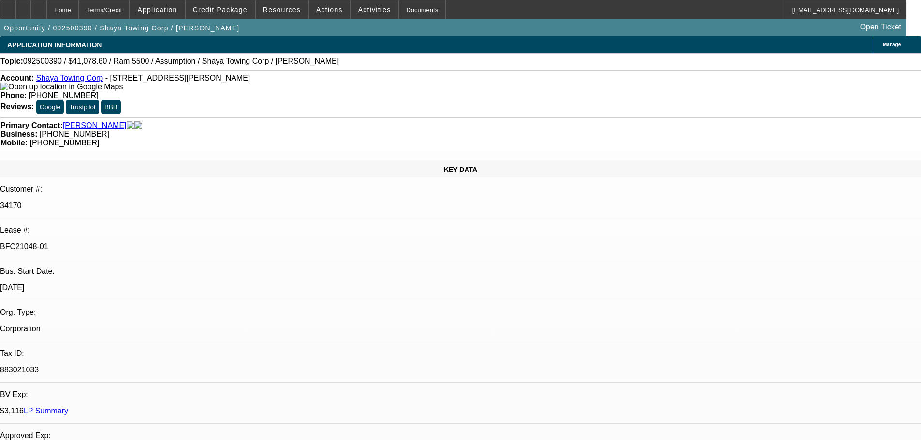
select select "0"
select select "0.1"
select select "4"
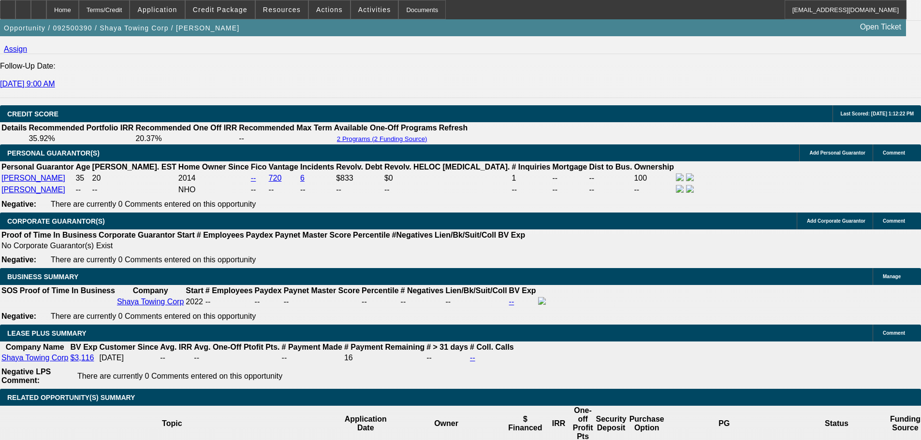
scroll to position [1396, 0]
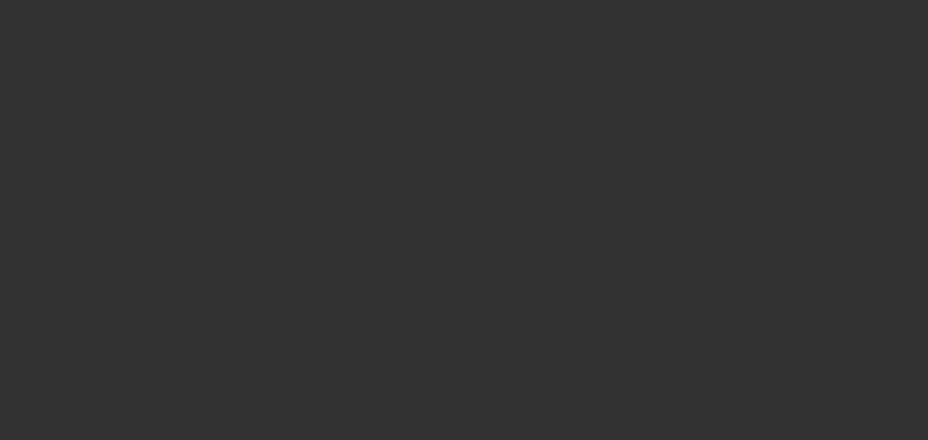
select select "0"
select select "2"
select select "0.1"
select select "0"
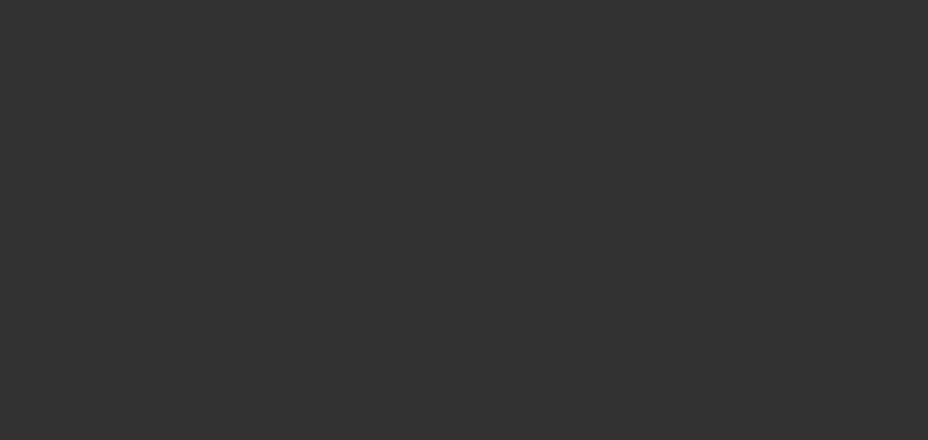
select select "0.1"
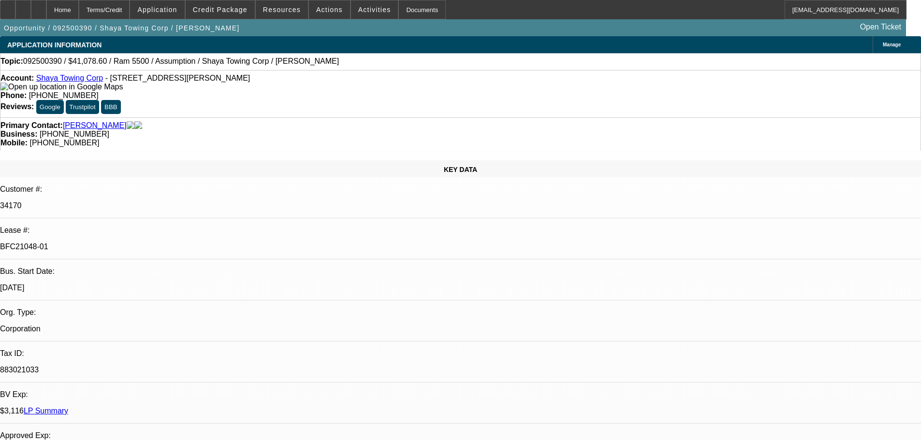
select select "1"
select select "2"
select select "4"
select select "1"
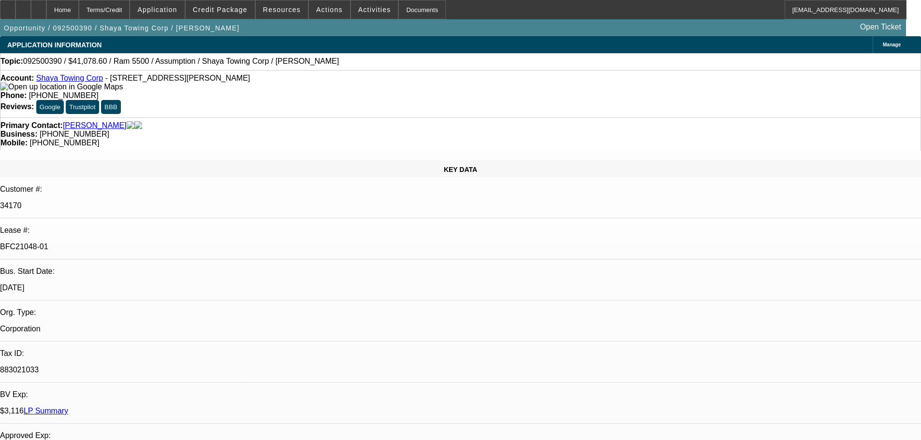
select select "4"
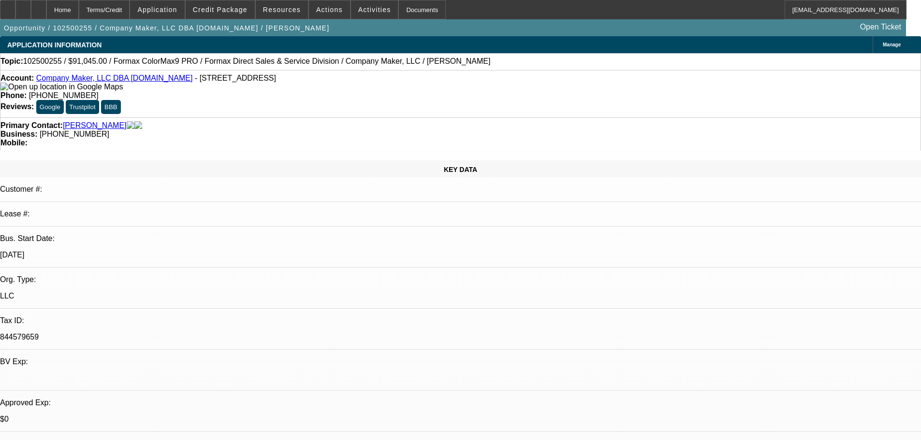
select select "0"
select select "2"
select select "0.1"
select select "4"
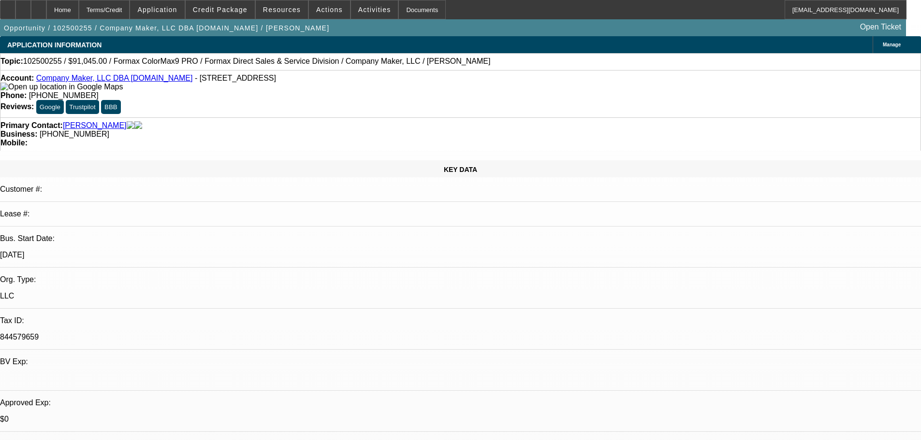
select select "0"
select select "2"
select select "0.1"
select select "4"
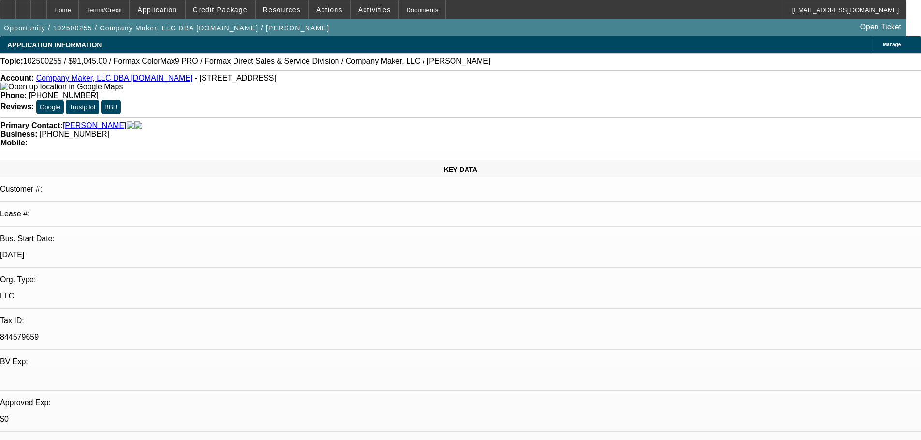
select select "0"
select select "2"
select select "0.1"
select select "4"
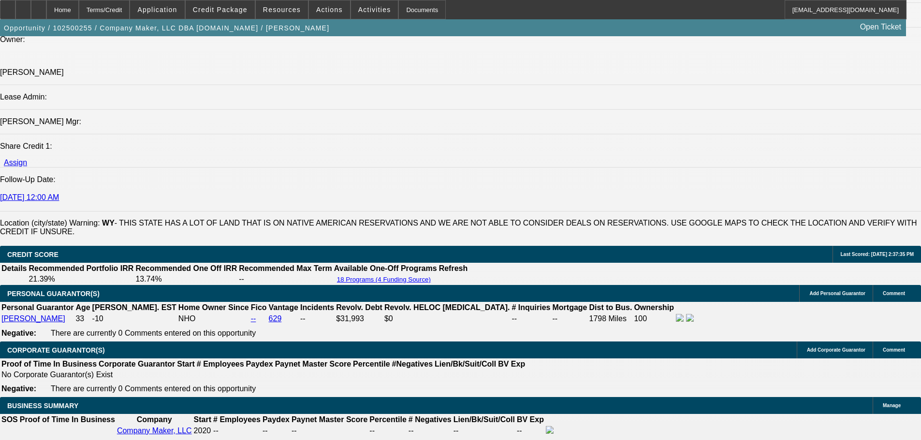
scroll to position [1256, 0]
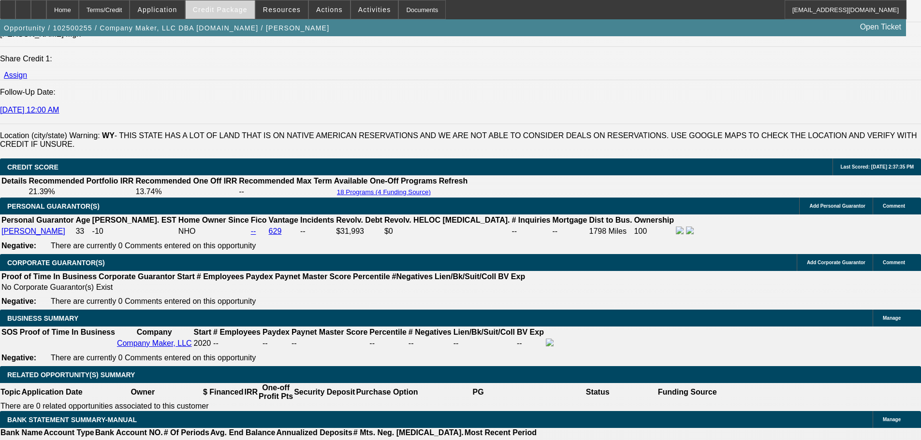
click at [230, 9] on span "Credit Package" at bounding box center [220, 10] width 55 height 8
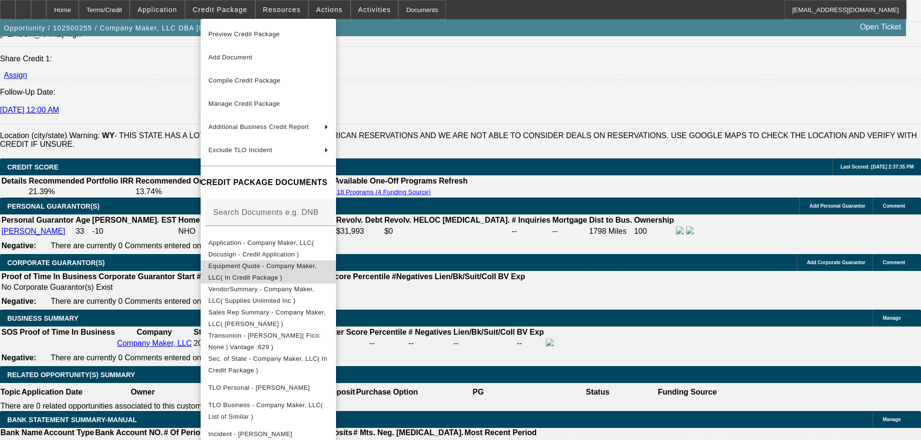
click at [269, 267] on span "Equipment Quote - Company Maker, LLC( In Credit Package )" at bounding box center [262, 271] width 108 height 19
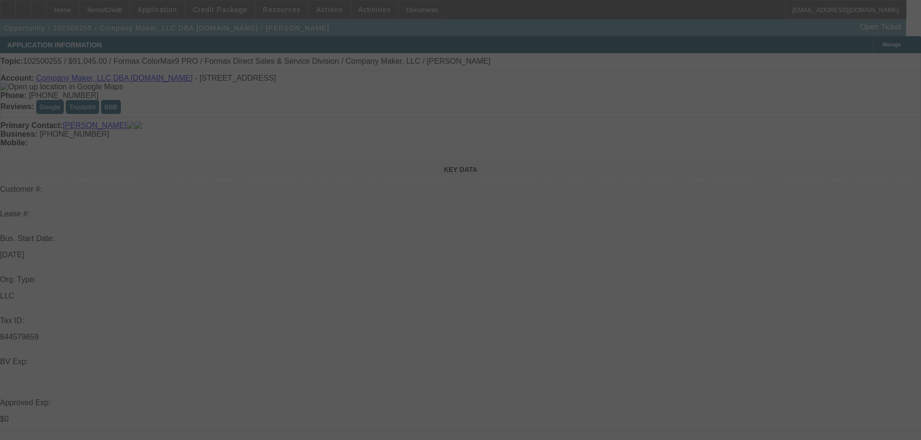
select select "0"
select select "2"
select select "0.1"
select select "4"
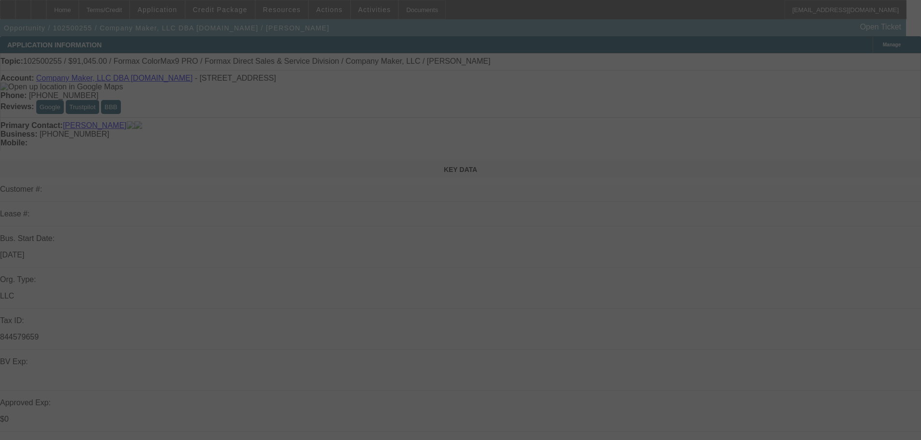
select select "0"
select select "2"
select select "0.1"
select select "4"
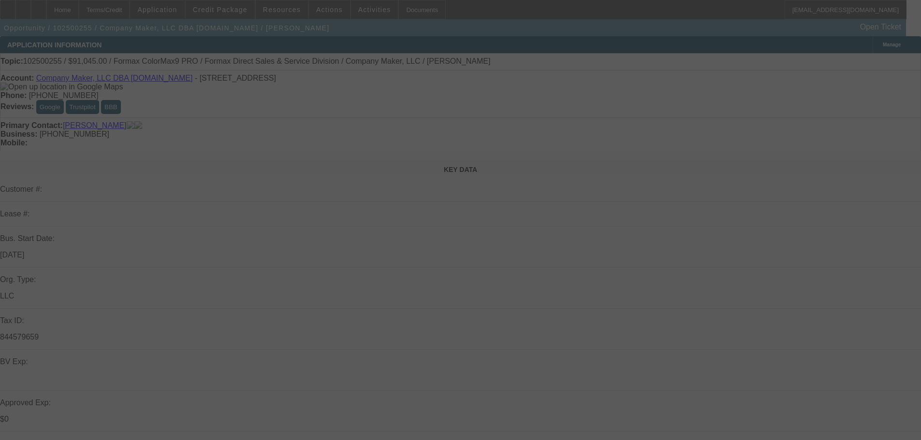
select select "0"
select select "2"
select select "0.1"
select select "4"
